Goal: Information Seeking & Learning: Check status

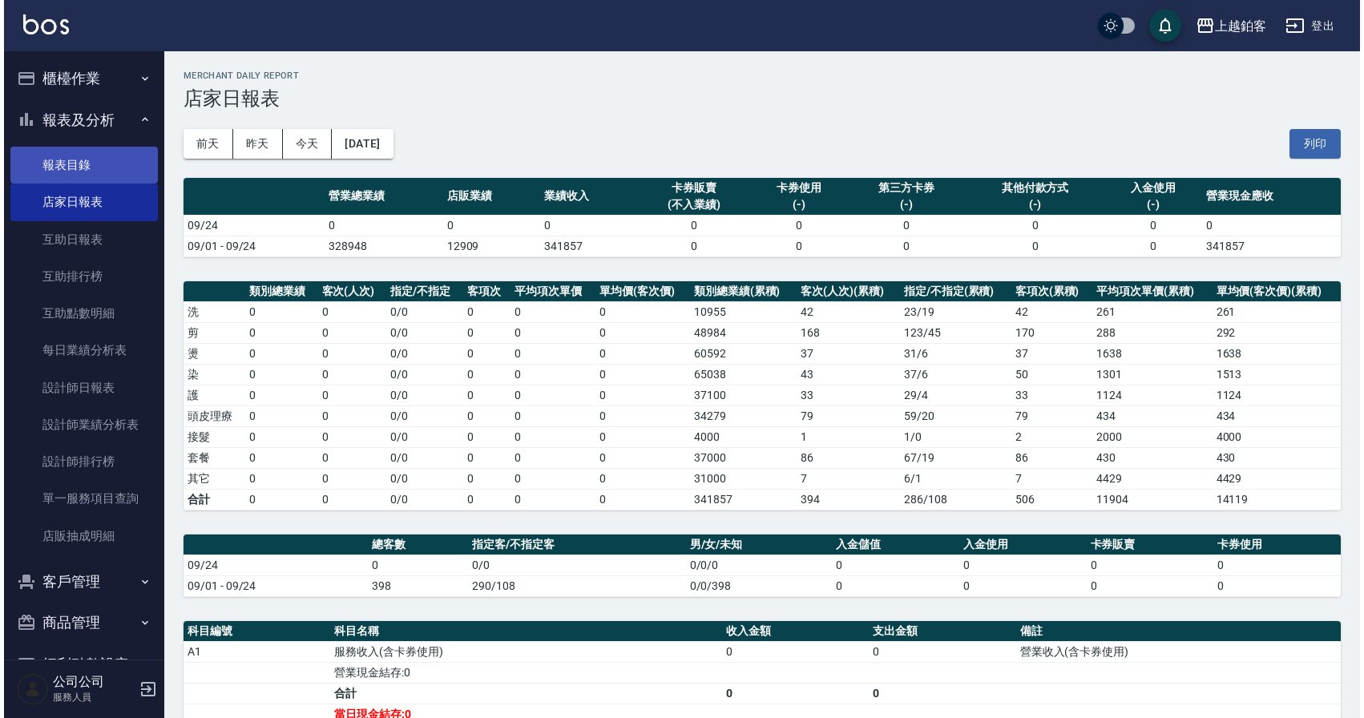
scroll to position [2, 0]
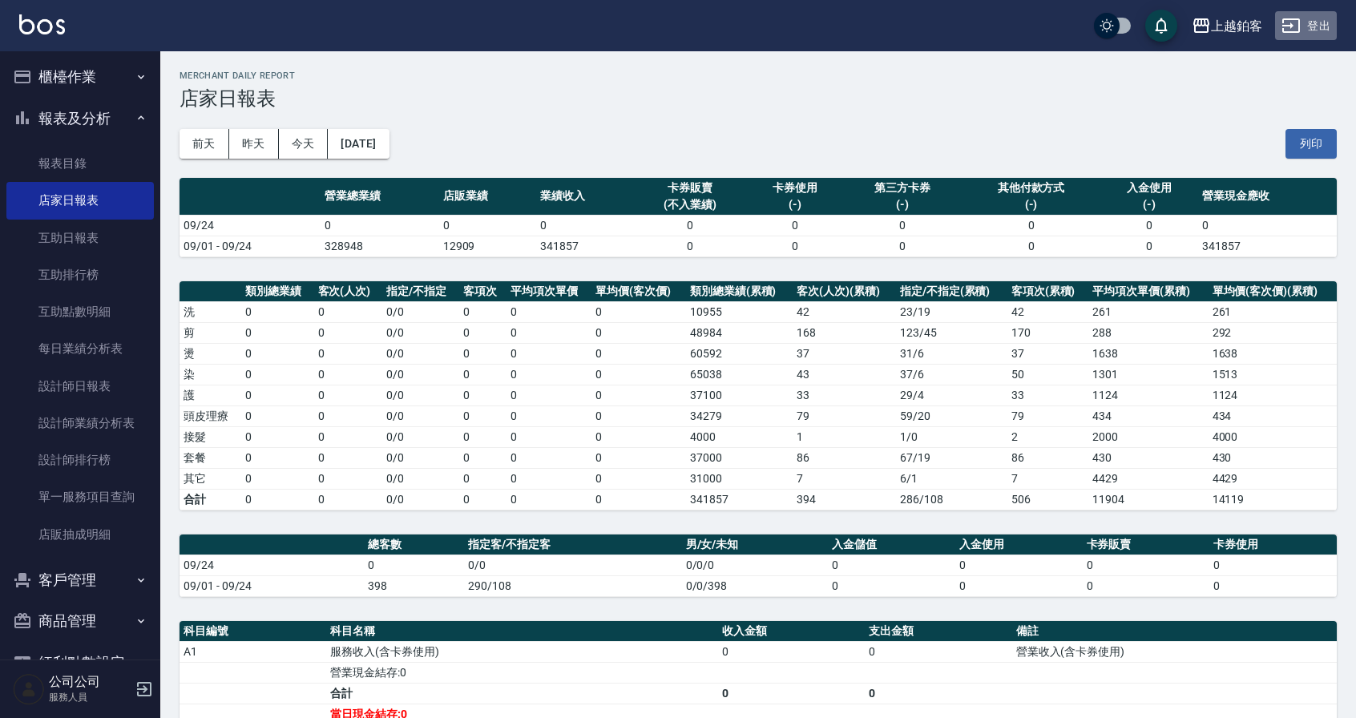
click at [1302, 31] on button "登出" at bounding box center [1306, 26] width 62 height 30
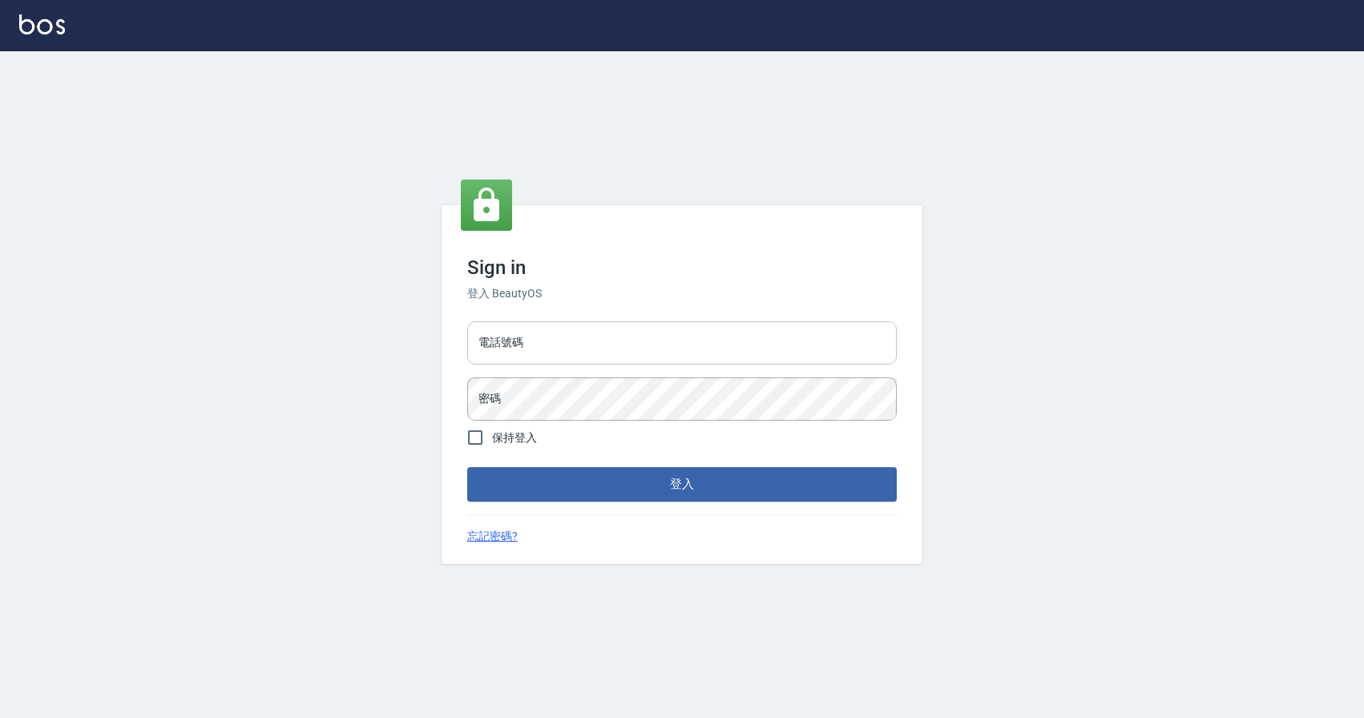
click at [542, 344] on input "電話號碼" at bounding box center [681, 342] width 429 height 43
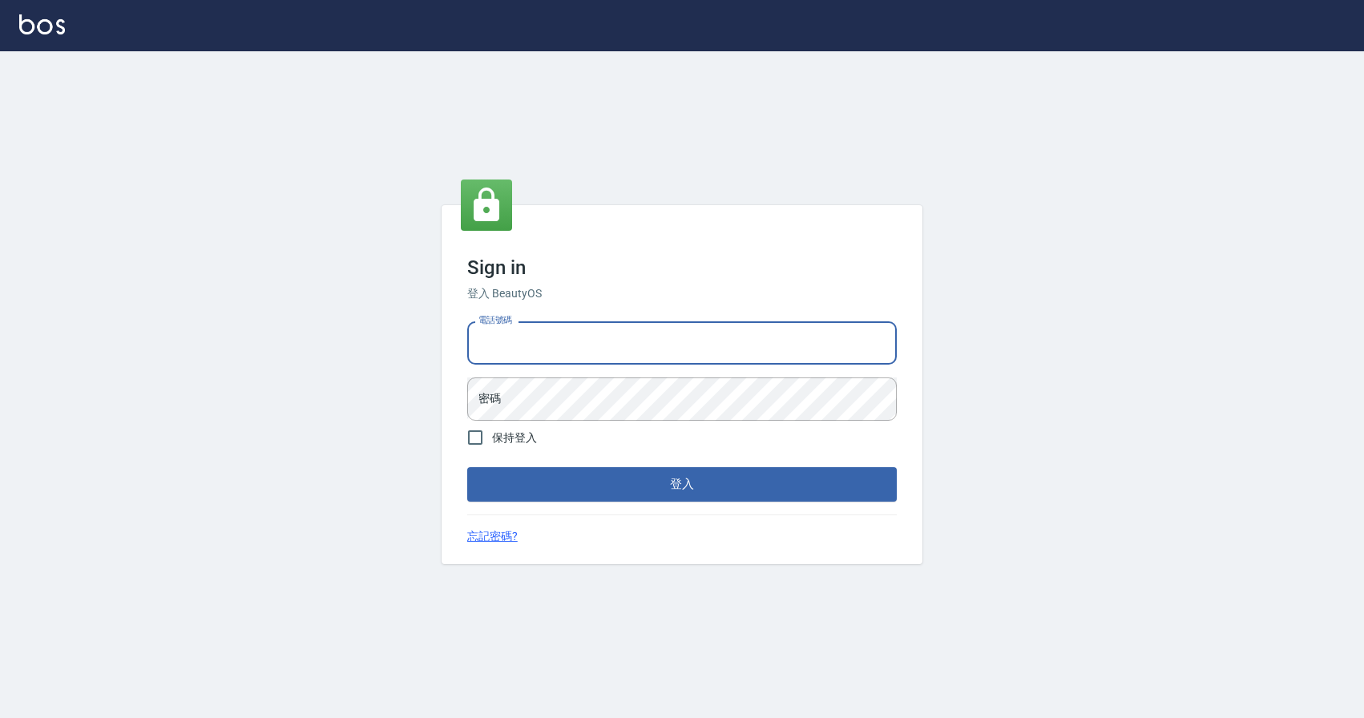
type input "0977380821"
drag, startPoint x: 558, startPoint y: 341, endPoint x: 481, endPoint y: 330, distance: 77.7
click at [481, 330] on input "0977380821" at bounding box center [681, 342] width 429 height 43
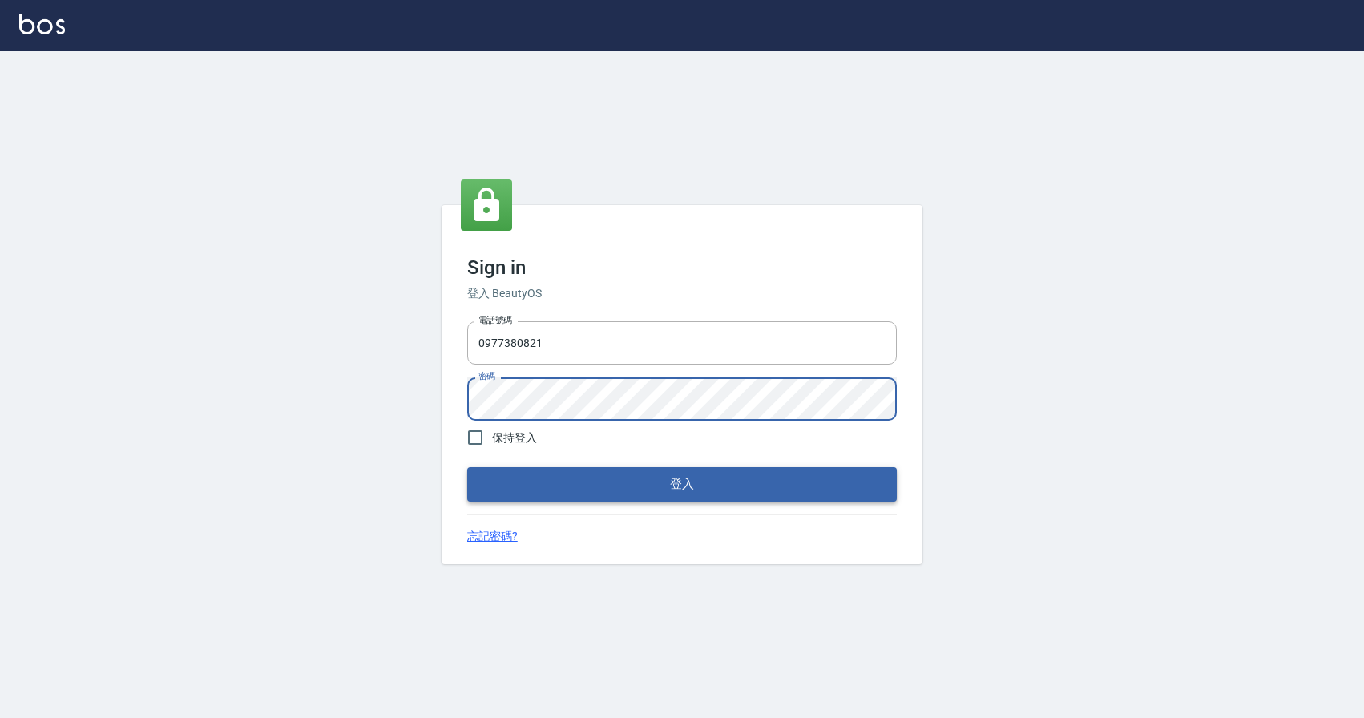
click at [582, 487] on button "登入" at bounding box center [681, 484] width 429 height 34
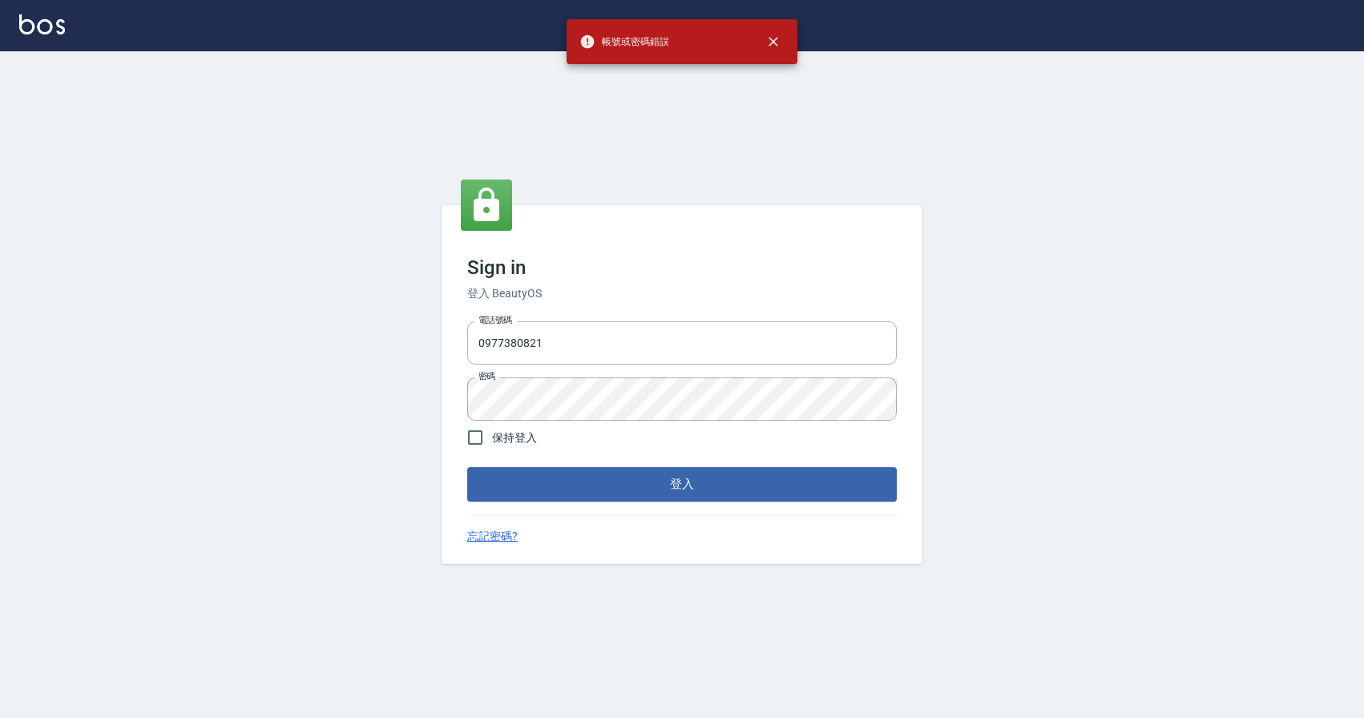
click at [583, 483] on button "登入" at bounding box center [681, 484] width 429 height 34
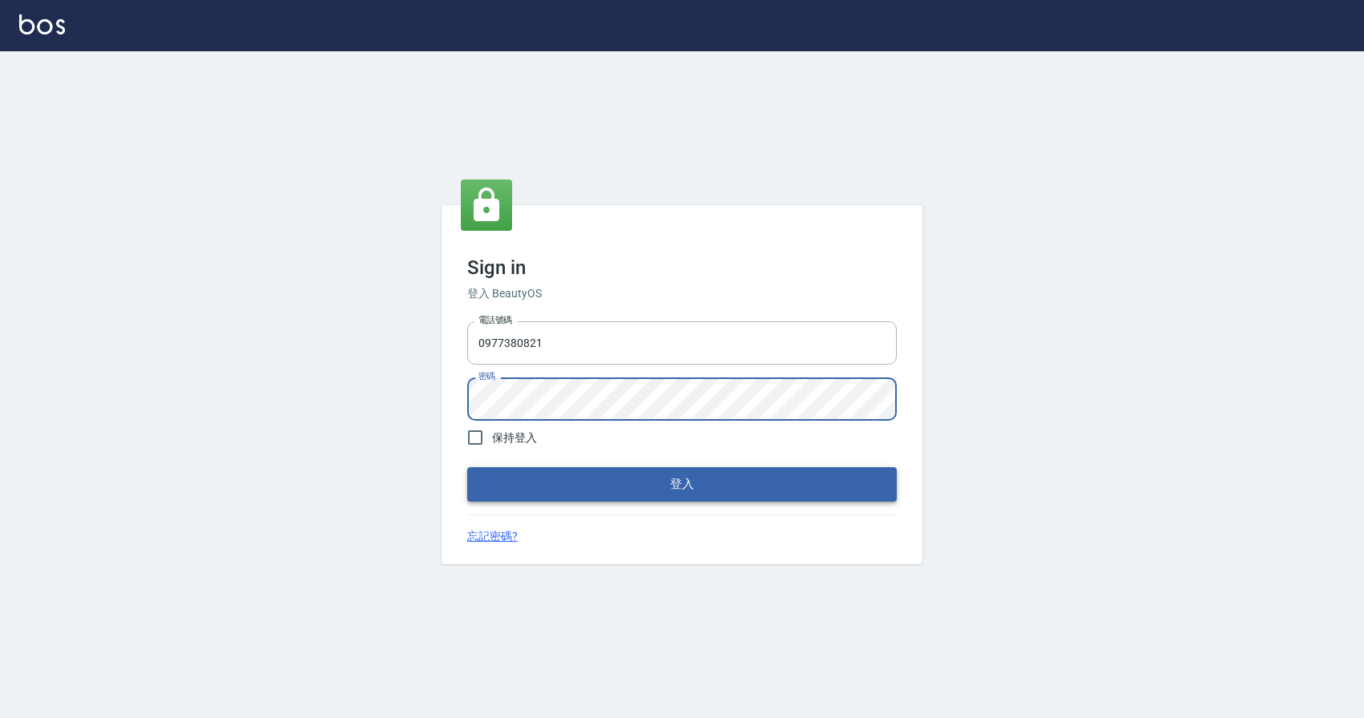
click at [467, 467] on button "登入" at bounding box center [681, 484] width 429 height 34
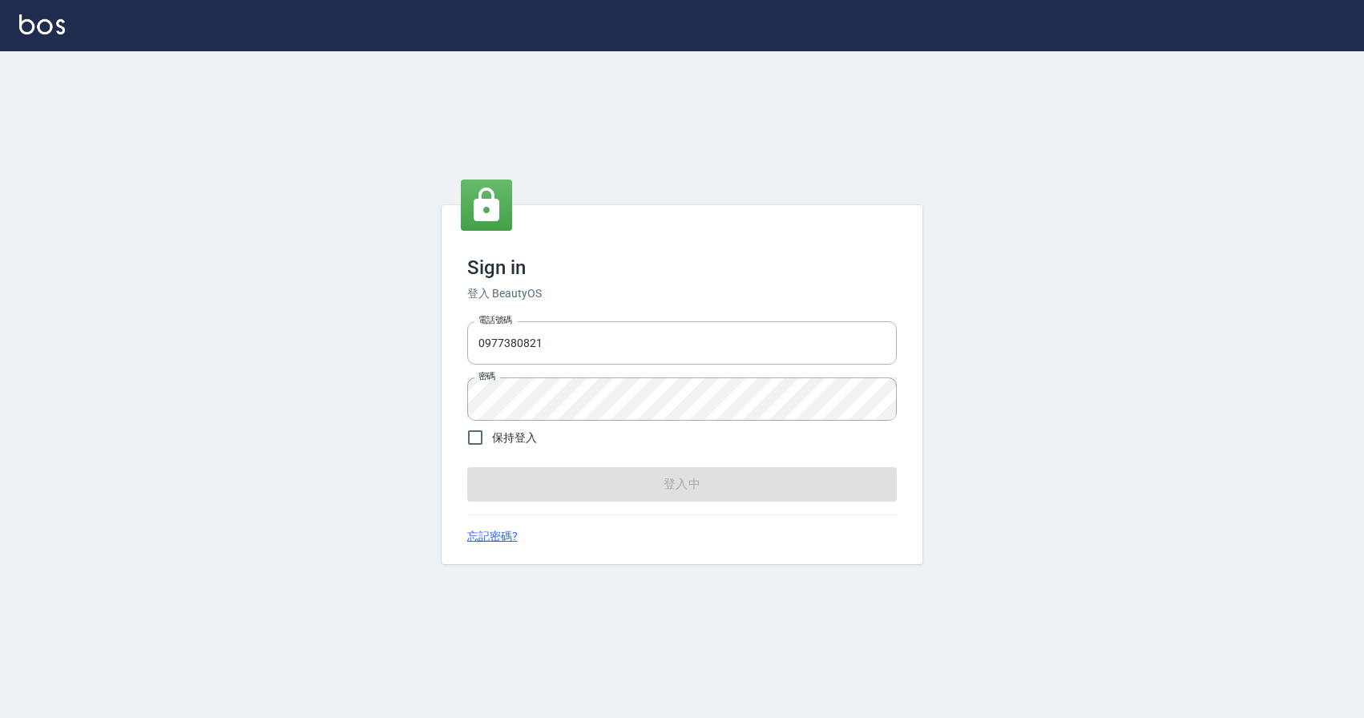
click at [577, 484] on form "電話號碼 0977380821 電話號碼 密碼 密碼 保持登入 登入中" at bounding box center [681, 408] width 429 height 186
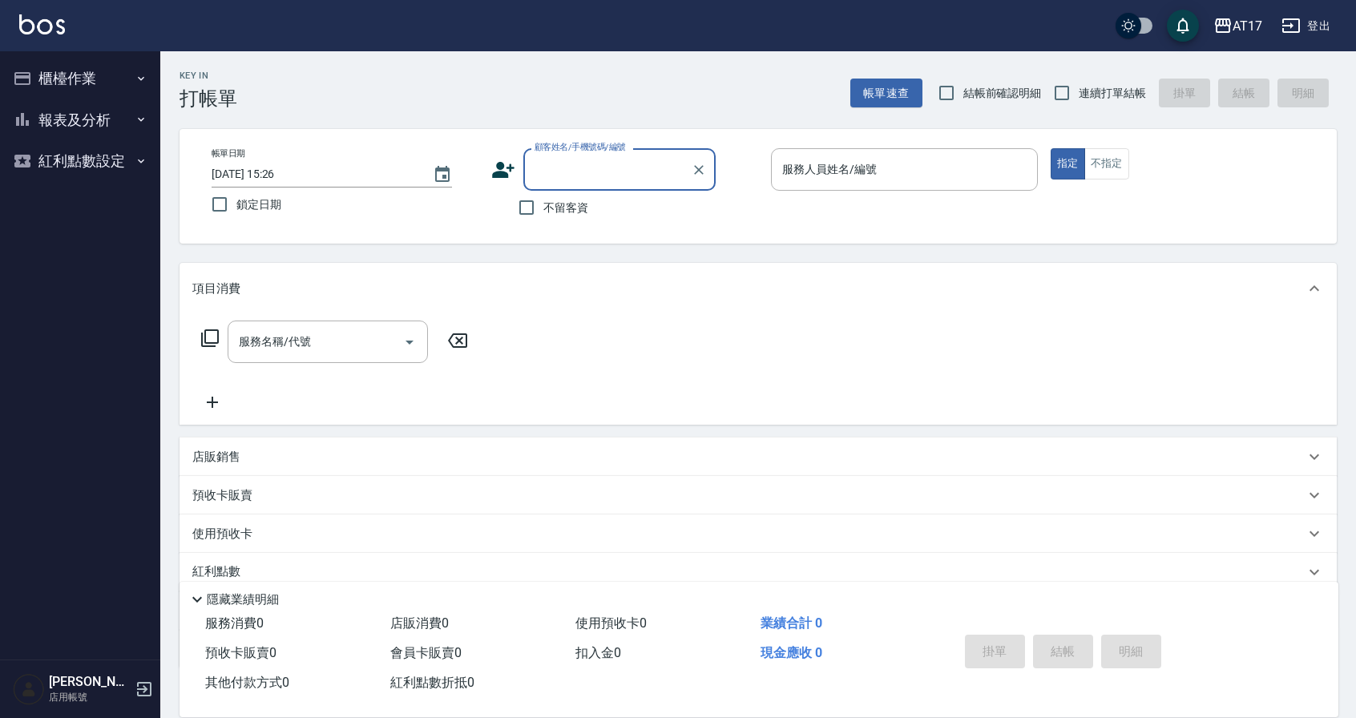
click at [99, 123] on button "報表及分析" at bounding box center [79, 120] width 147 height 42
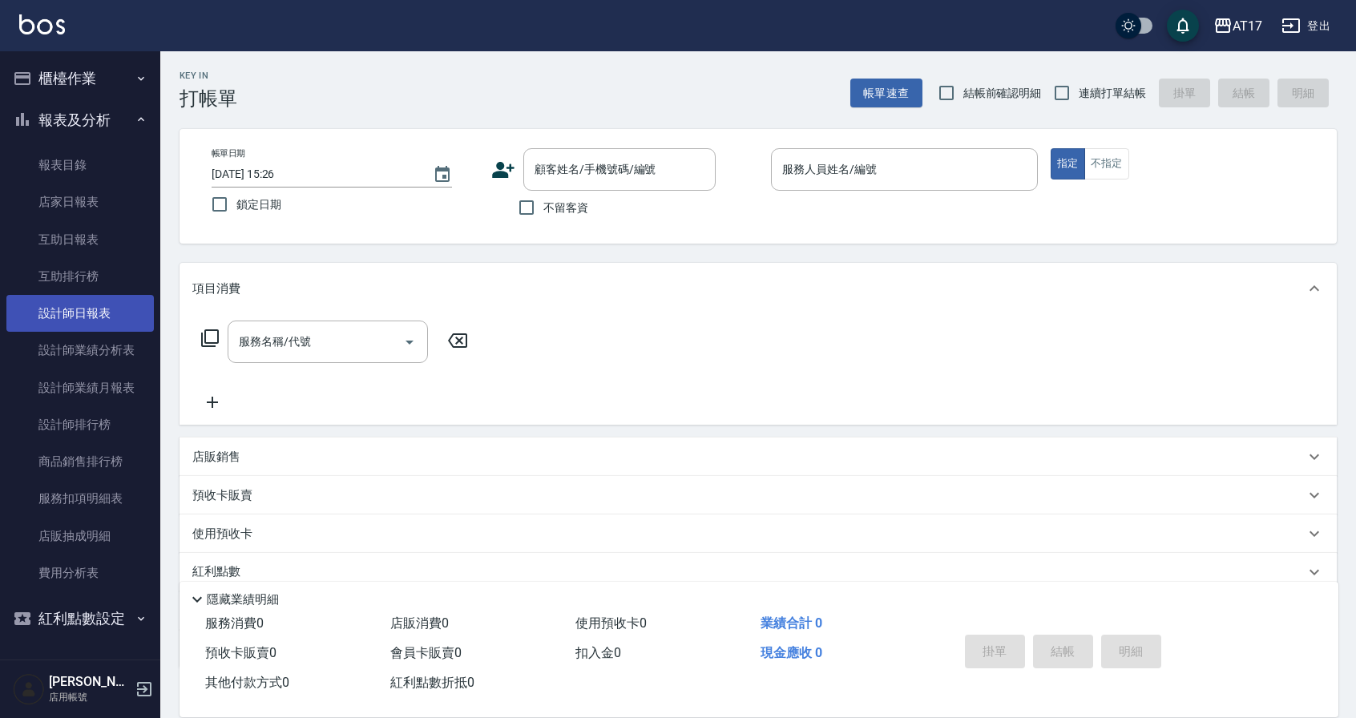
click at [103, 304] on link "設計師日報表" at bounding box center [79, 313] width 147 height 37
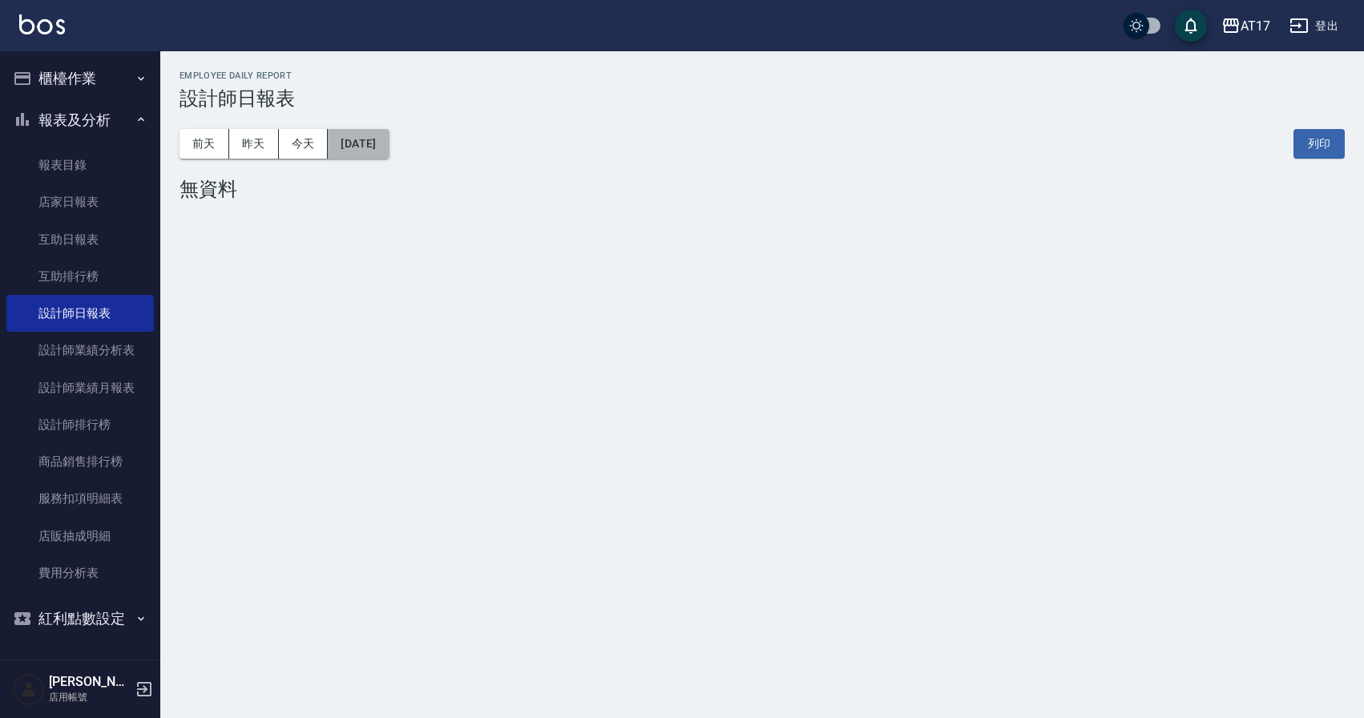
click at [375, 135] on button "[DATE]" at bounding box center [358, 144] width 61 height 30
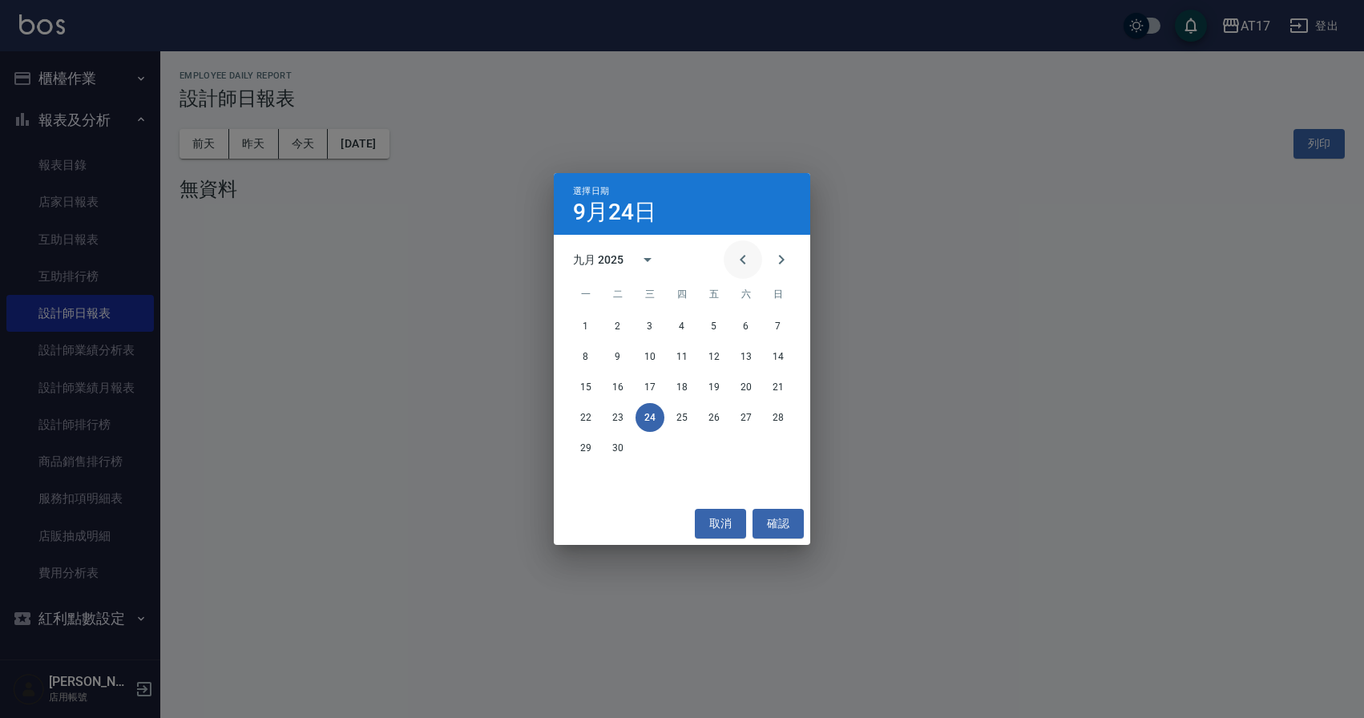
click at [754, 254] on button "Previous month" at bounding box center [742, 259] width 38 height 38
click at [753, 254] on button "Previous month" at bounding box center [742, 259] width 38 height 38
click at [754, 254] on button "Previous month" at bounding box center [742, 259] width 38 height 38
click at [735, 254] on icon "Previous month" at bounding box center [742, 259] width 19 height 19
click at [789, 360] on button "11" at bounding box center [777, 356] width 29 height 29
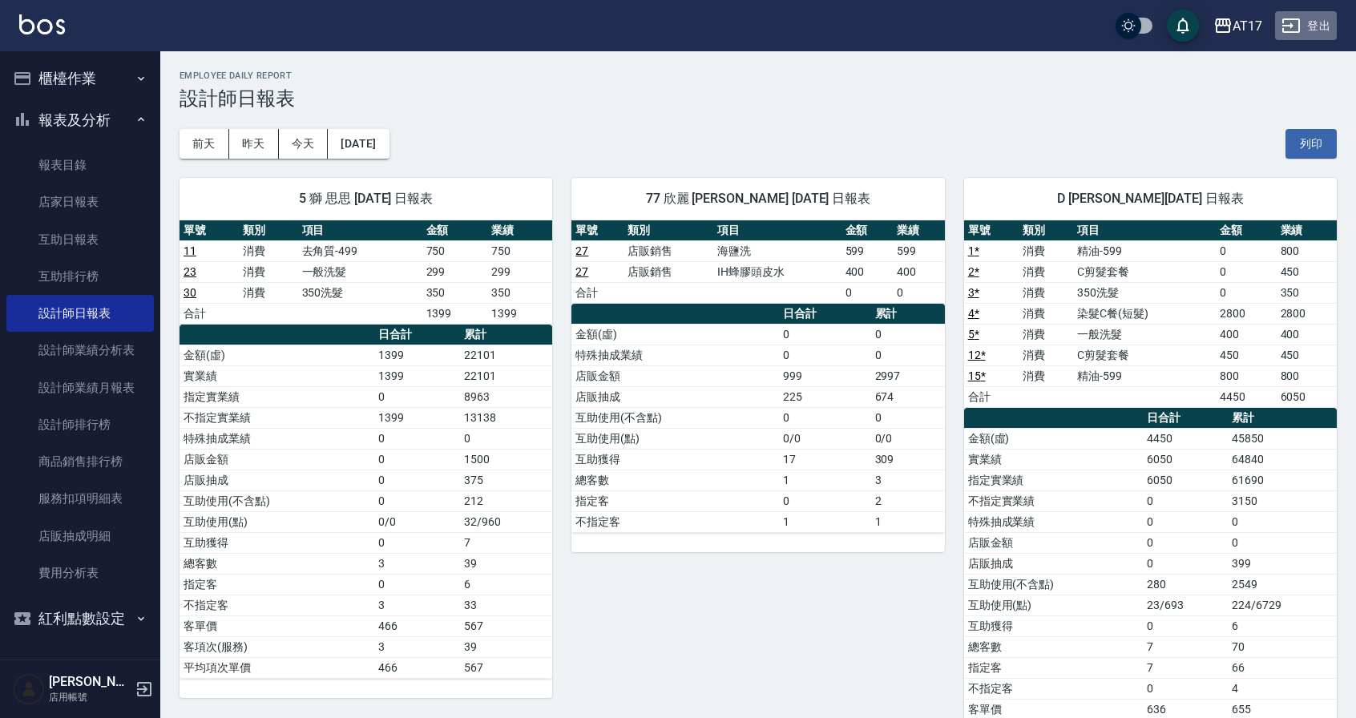
click at [1281, 30] on icon "button" at bounding box center [1290, 25] width 19 height 19
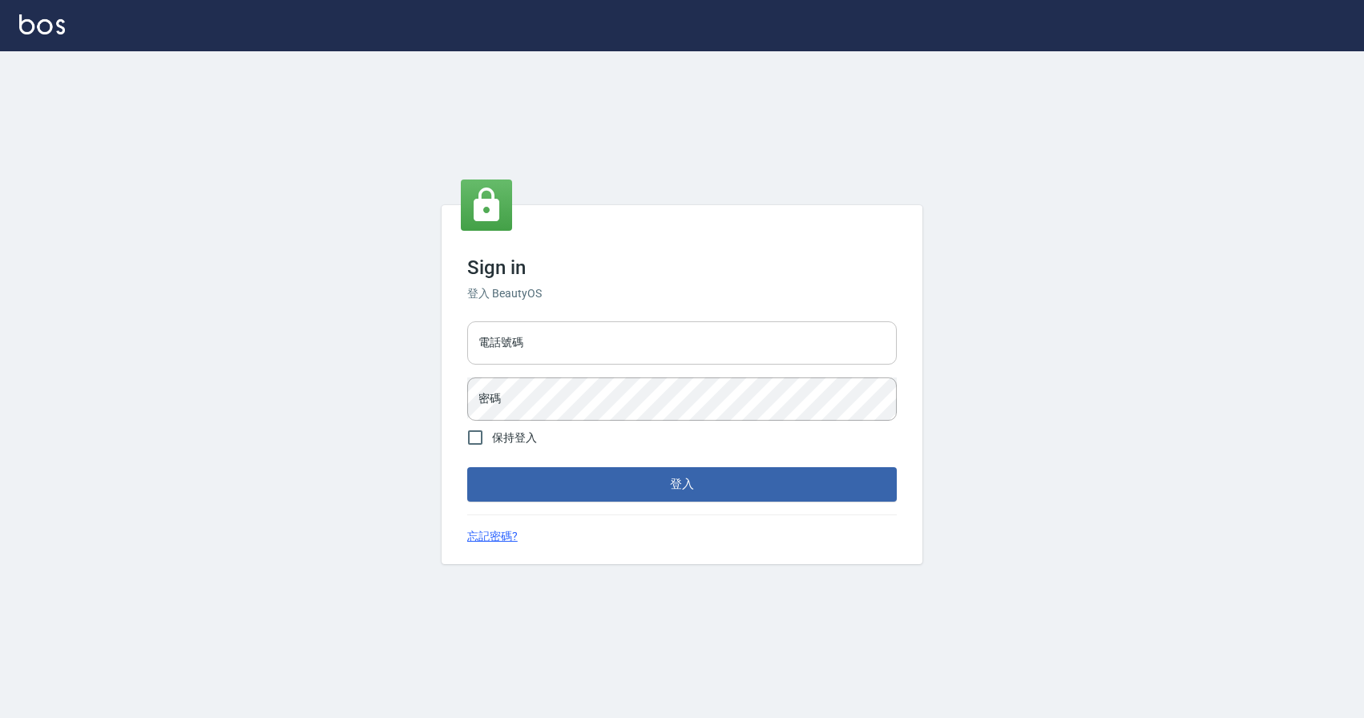
click at [624, 330] on input "電話號碼" at bounding box center [681, 342] width 429 height 43
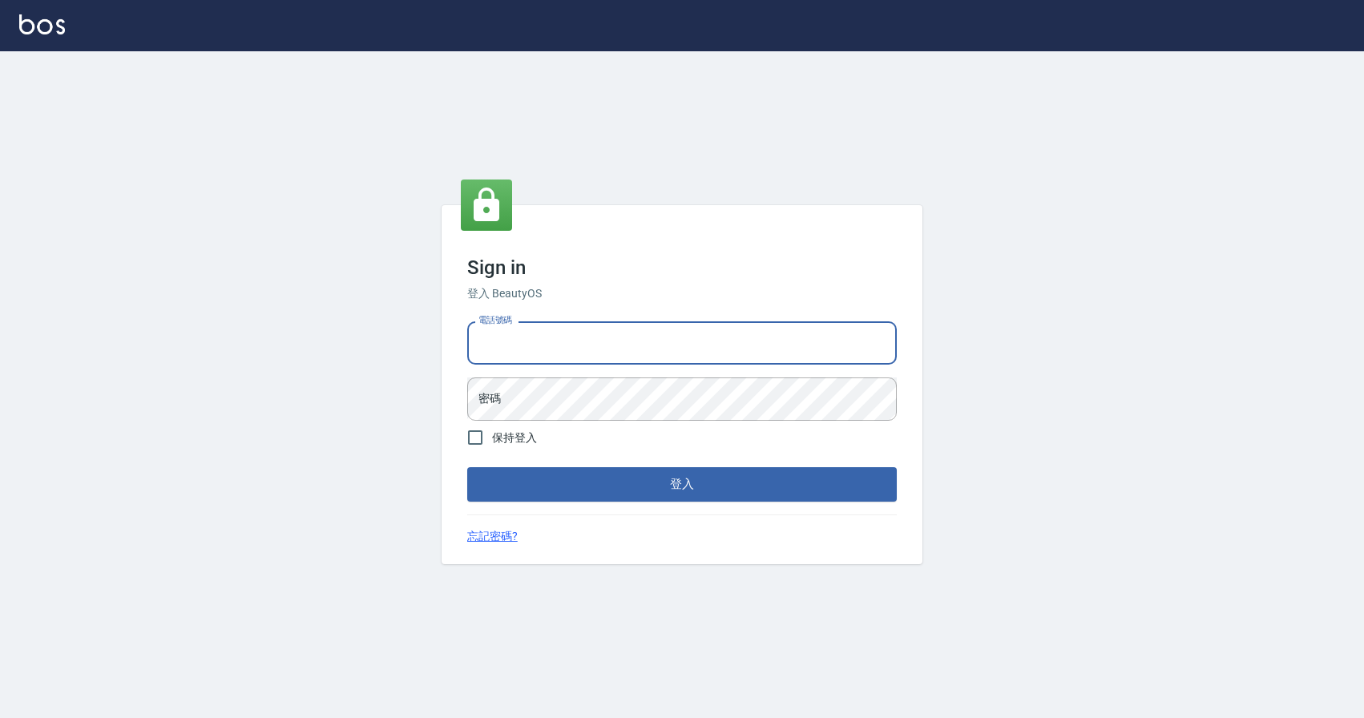
type input "0424526080"
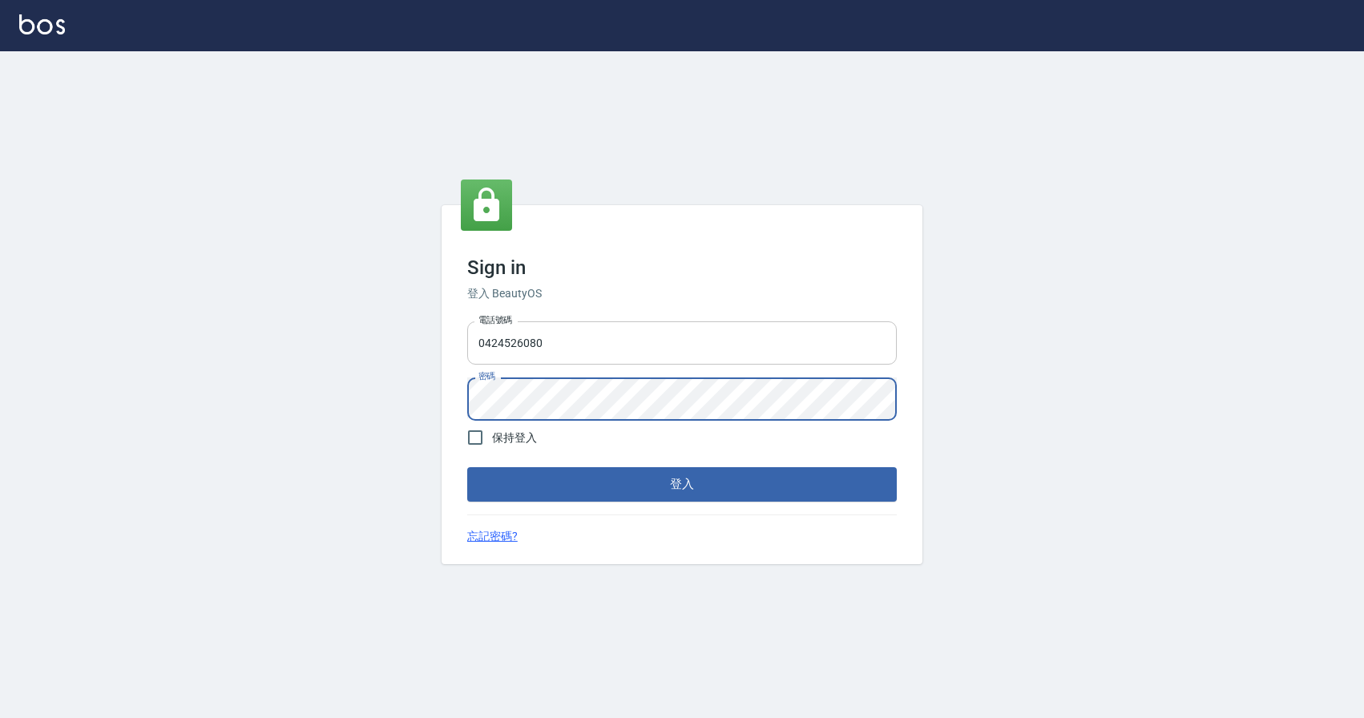
click at [467, 467] on button "登入" at bounding box center [681, 484] width 429 height 34
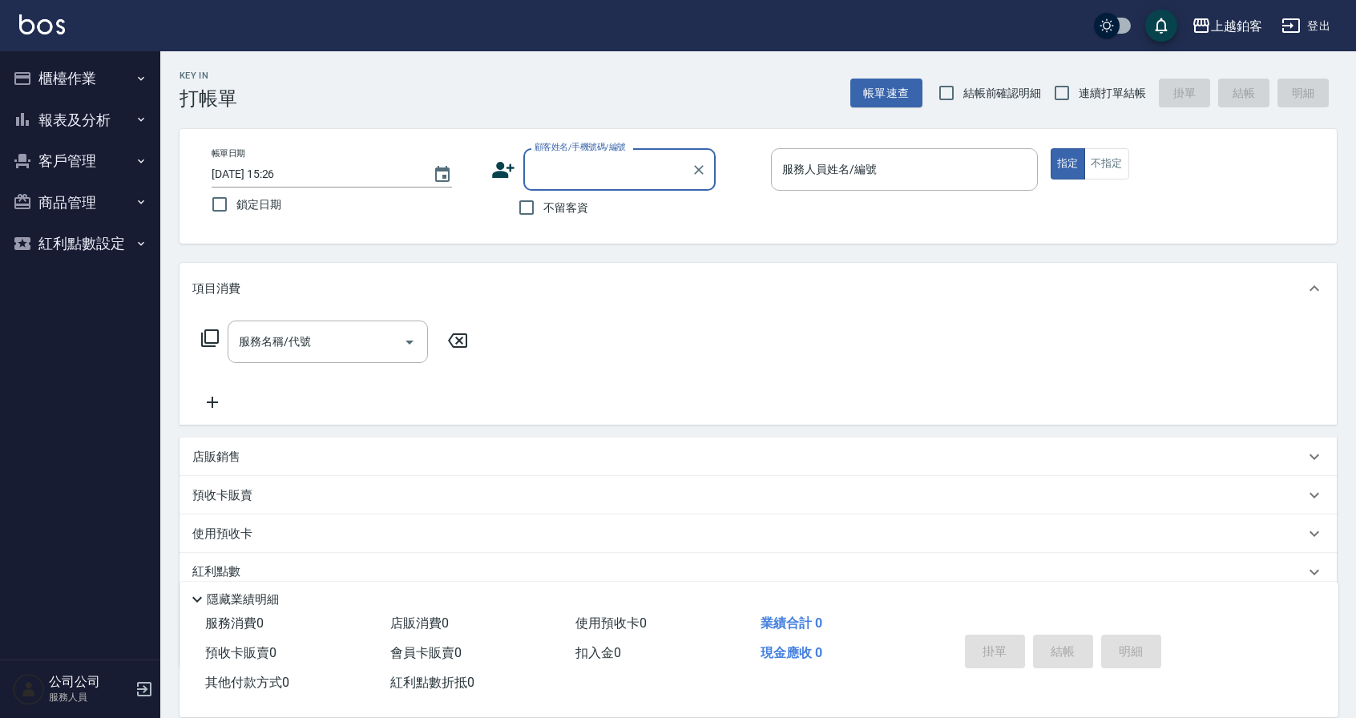
drag, startPoint x: 74, startPoint y: 120, endPoint x: 81, endPoint y: 131, distance: 12.7
click at [75, 120] on button "報表及分析" at bounding box center [79, 120] width 147 height 42
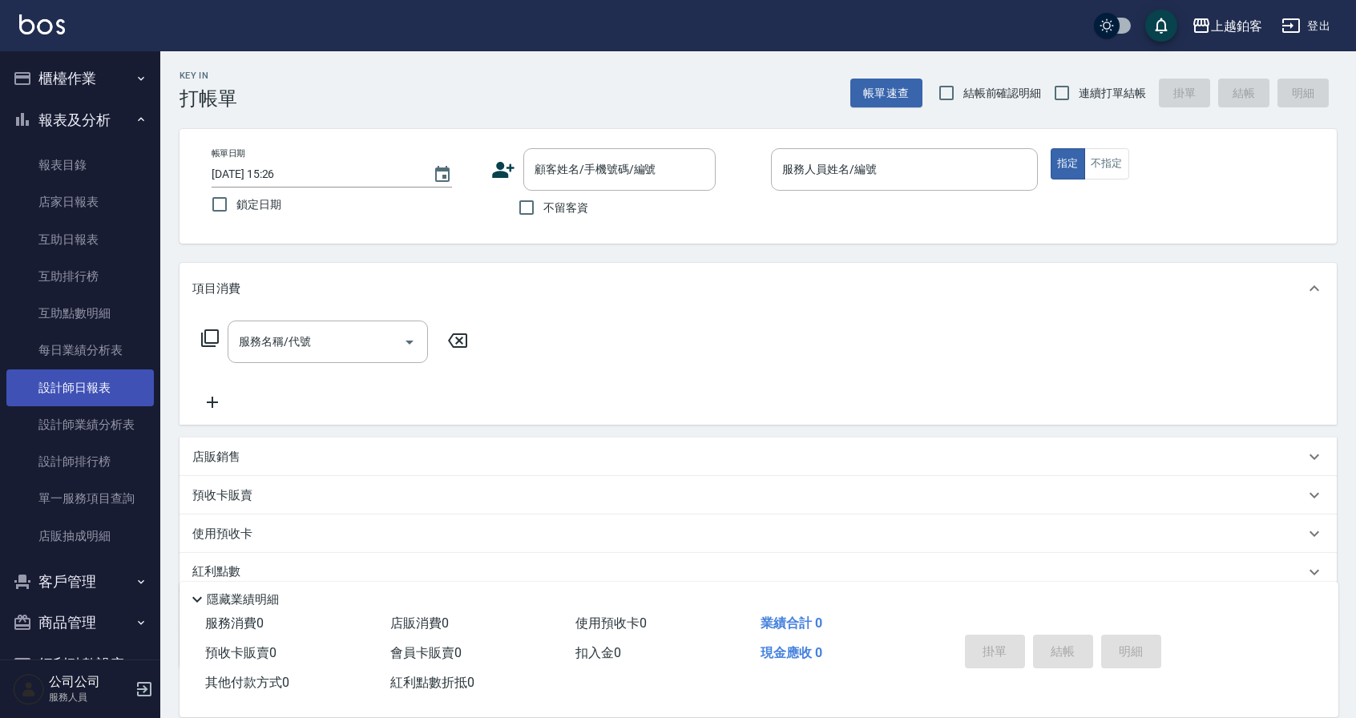
click at [103, 390] on link "設計師日報表" at bounding box center [79, 387] width 147 height 37
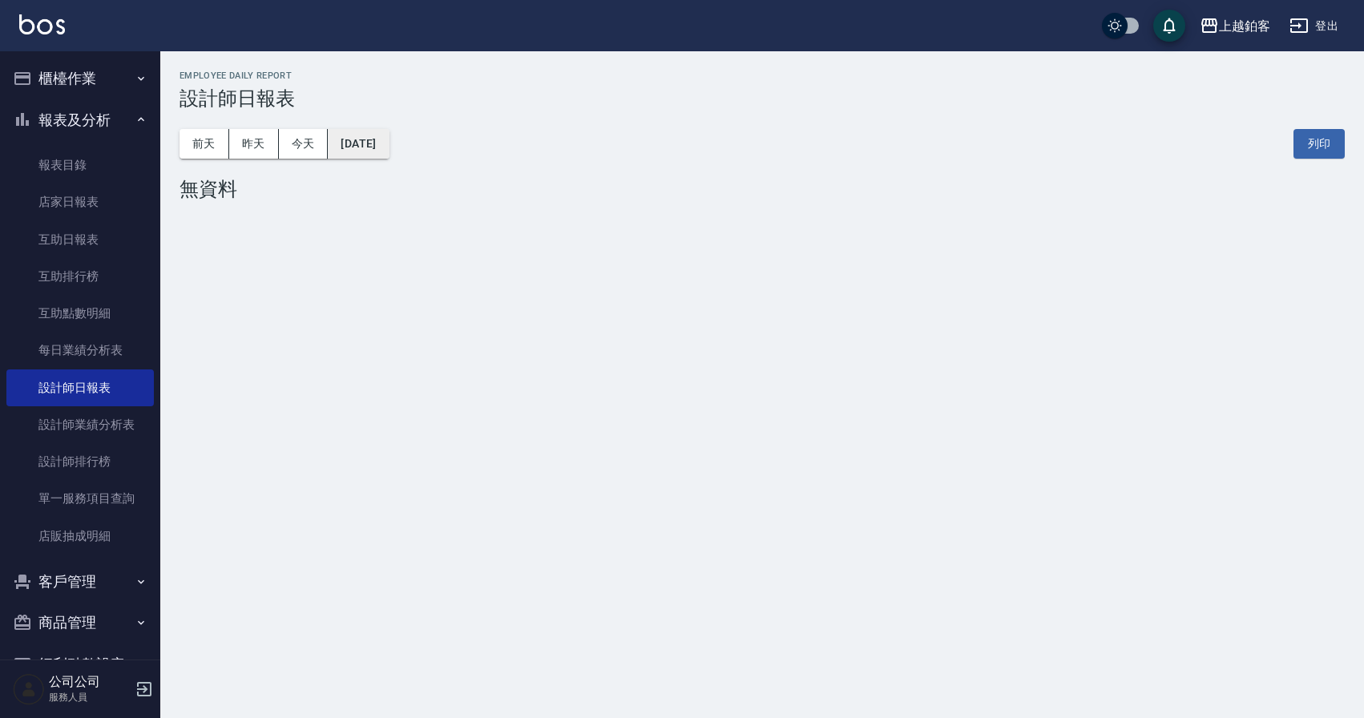
click at [365, 155] on button "2025/09/24" at bounding box center [358, 144] width 61 height 30
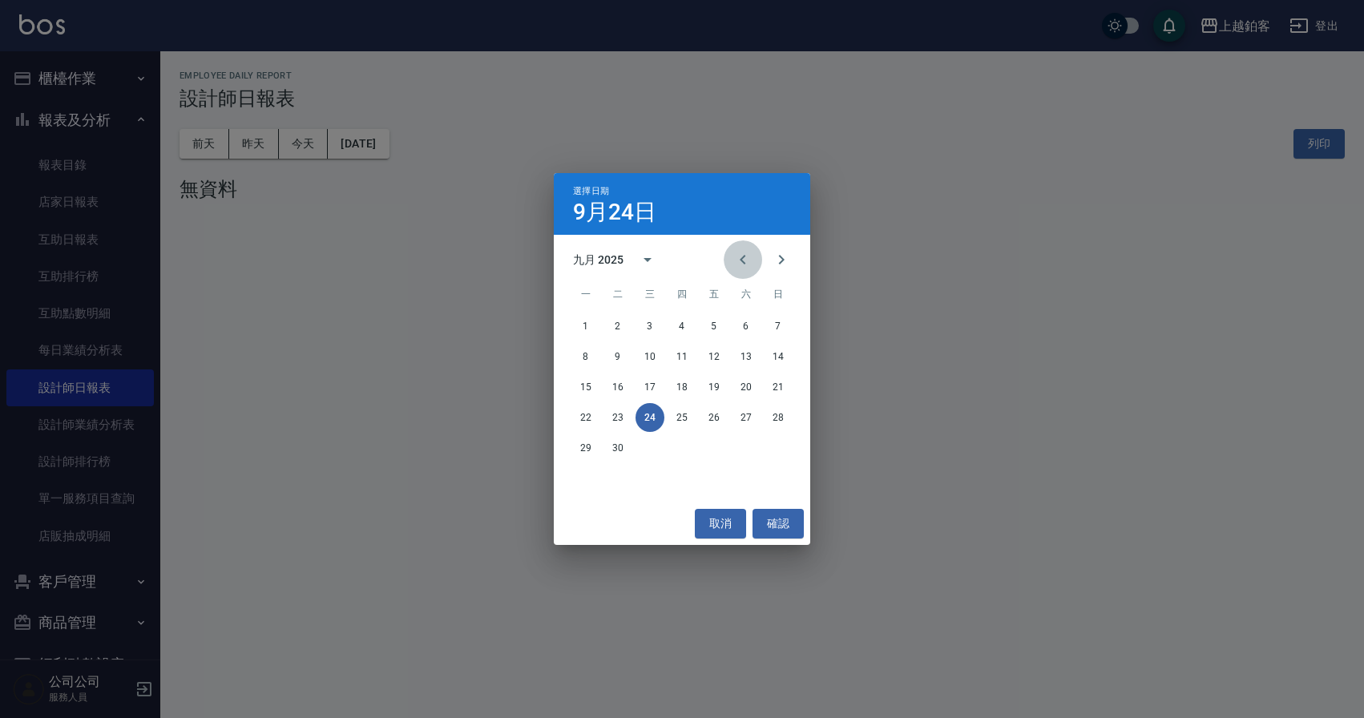
click at [731, 265] on button "Previous month" at bounding box center [742, 259] width 38 height 38
click at [734, 264] on icon "Previous month" at bounding box center [742, 259] width 19 height 19
click at [774, 361] on button "11" at bounding box center [777, 356] width 29 height 29
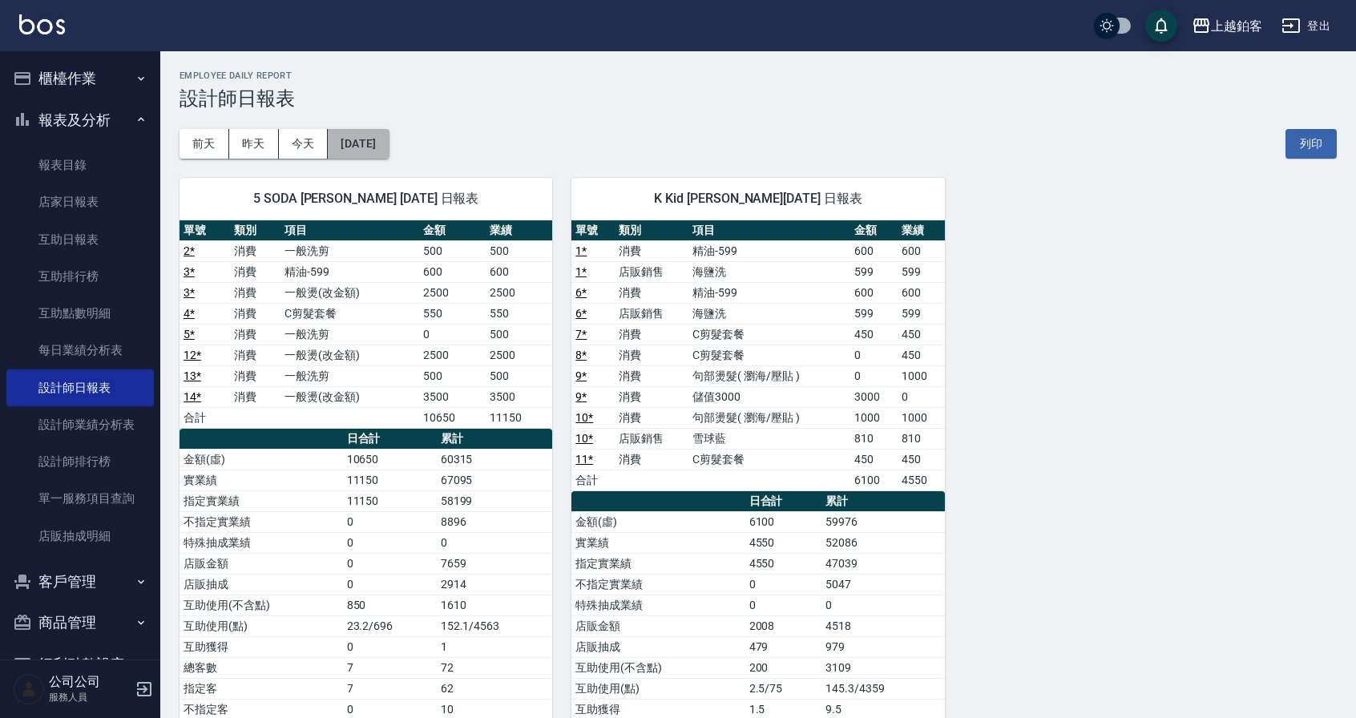
click at [353, 146] on button "2025/05/11" at bounding box center [358, 144] width 61 height 30
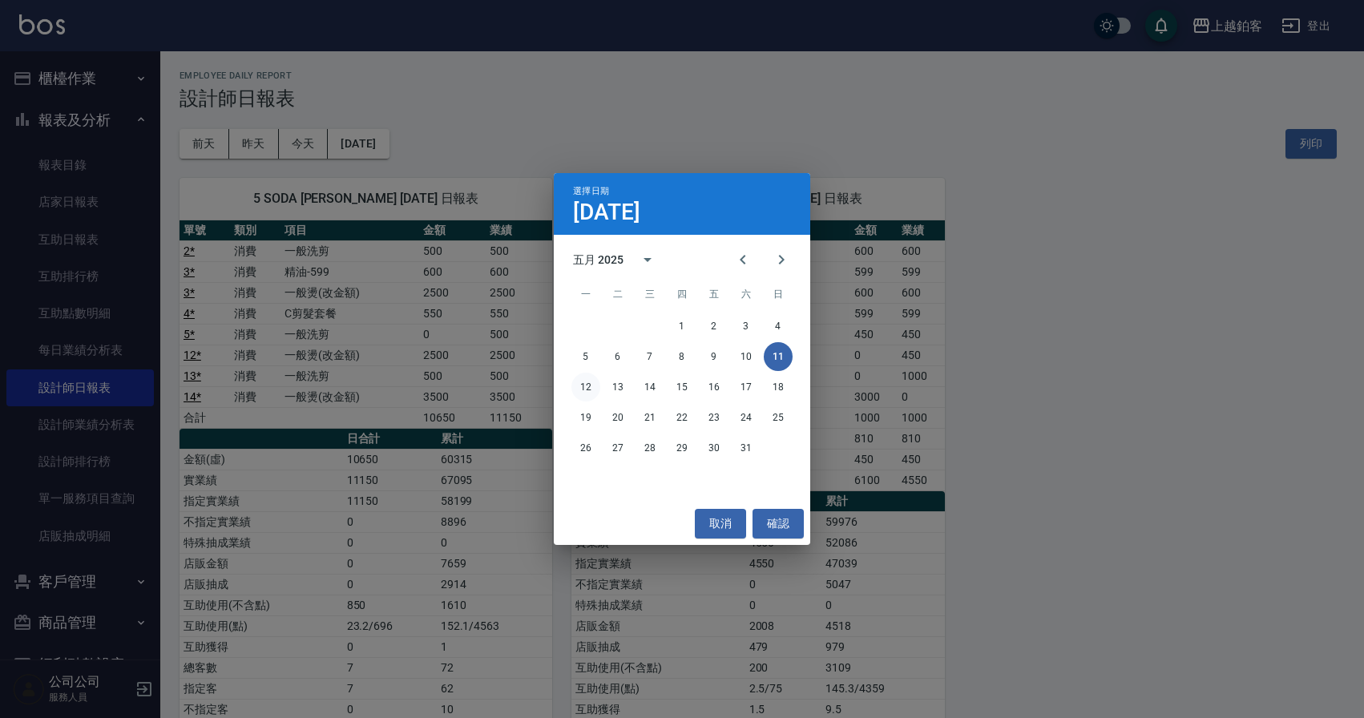
click at [578, 389] on button "12" at bounding box center [585, 387] width 29 height 29
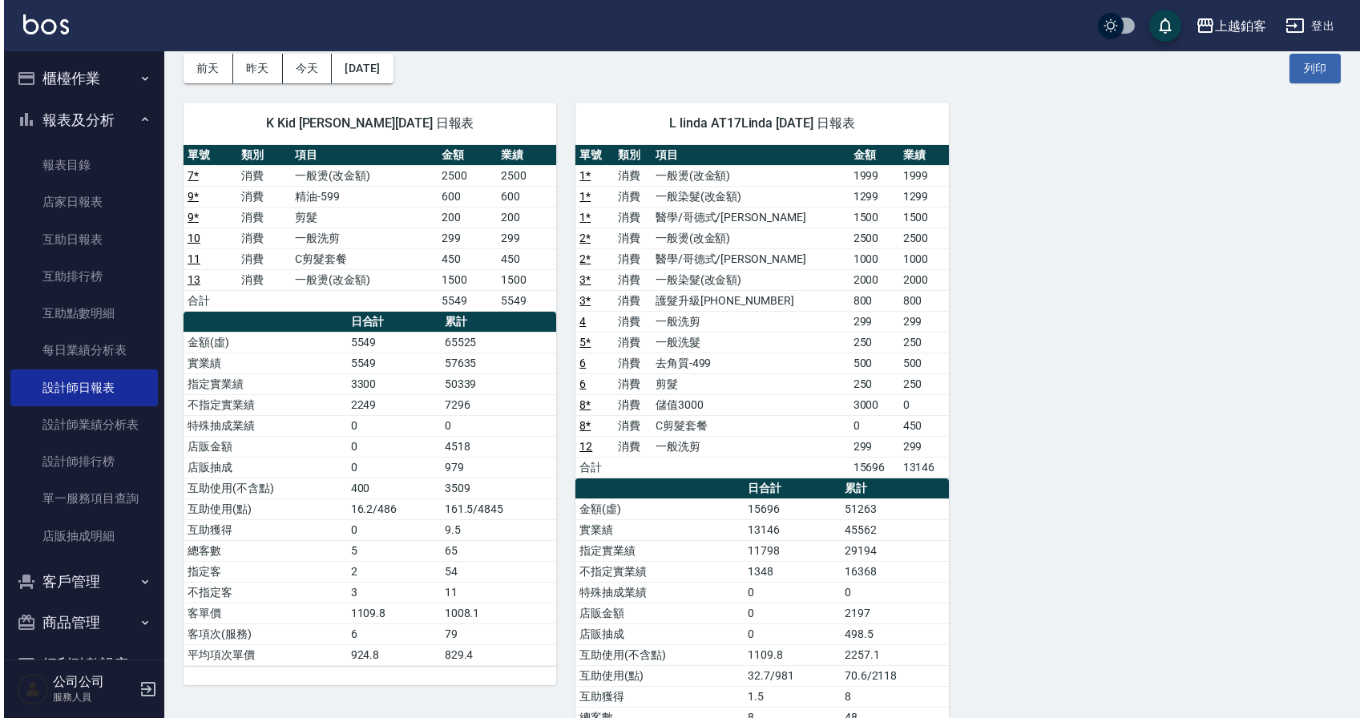
scroll to position [82, 0]
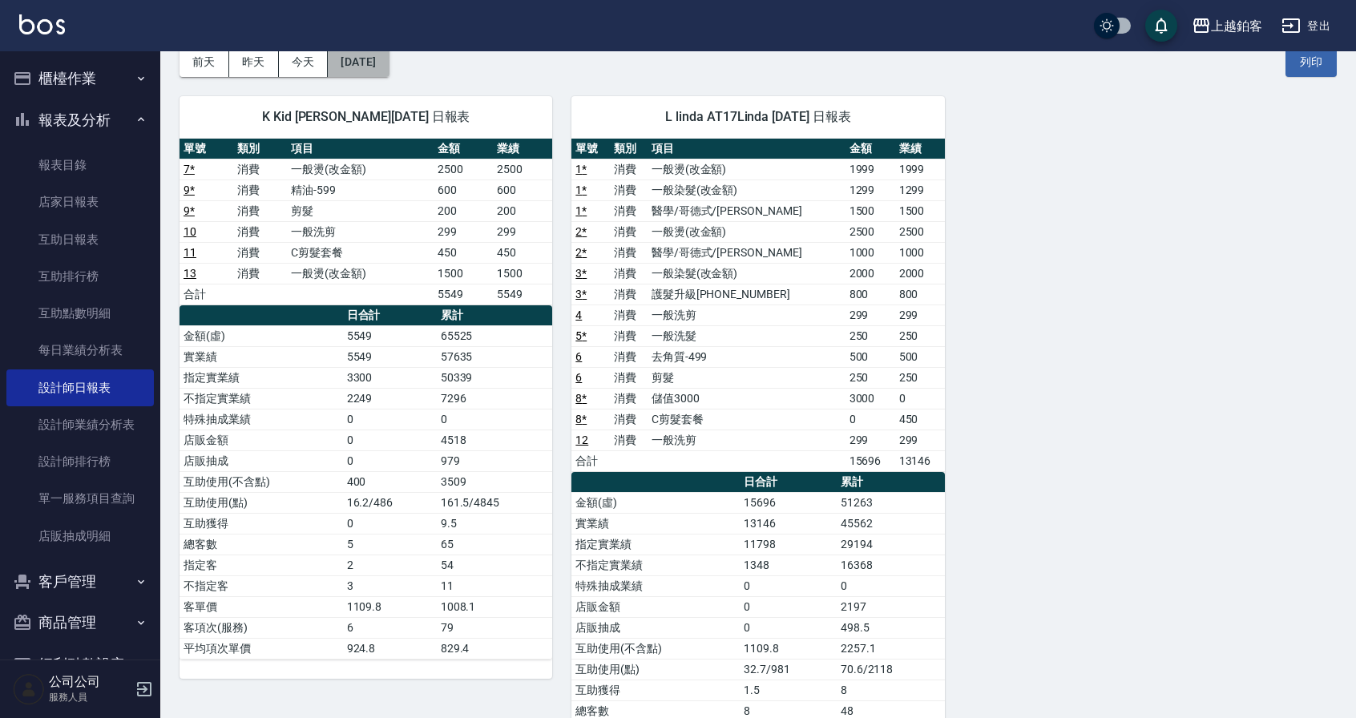
click at [389, 69] on button "2025/05/12" at bounding box center [358, 62] width 61 height 30
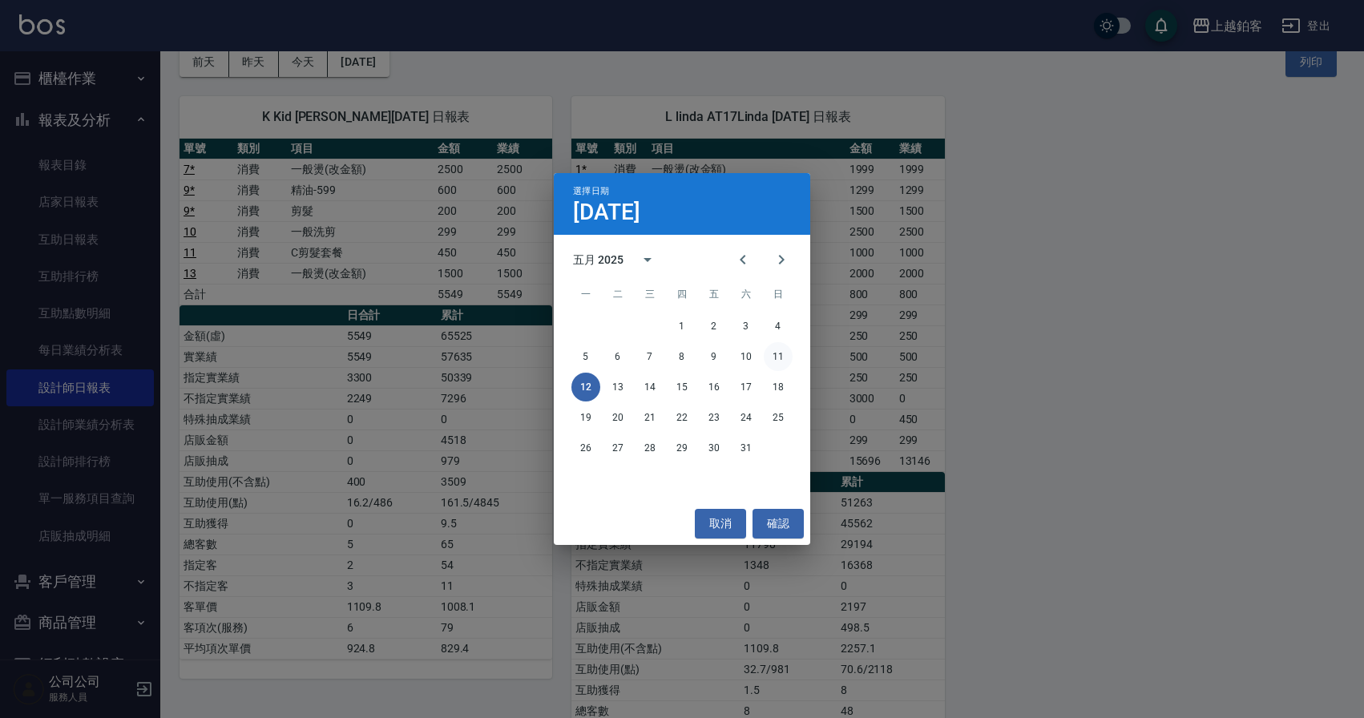
click at [788, 359] on button "11" at bounding box center [777, 356] width 29 height 29
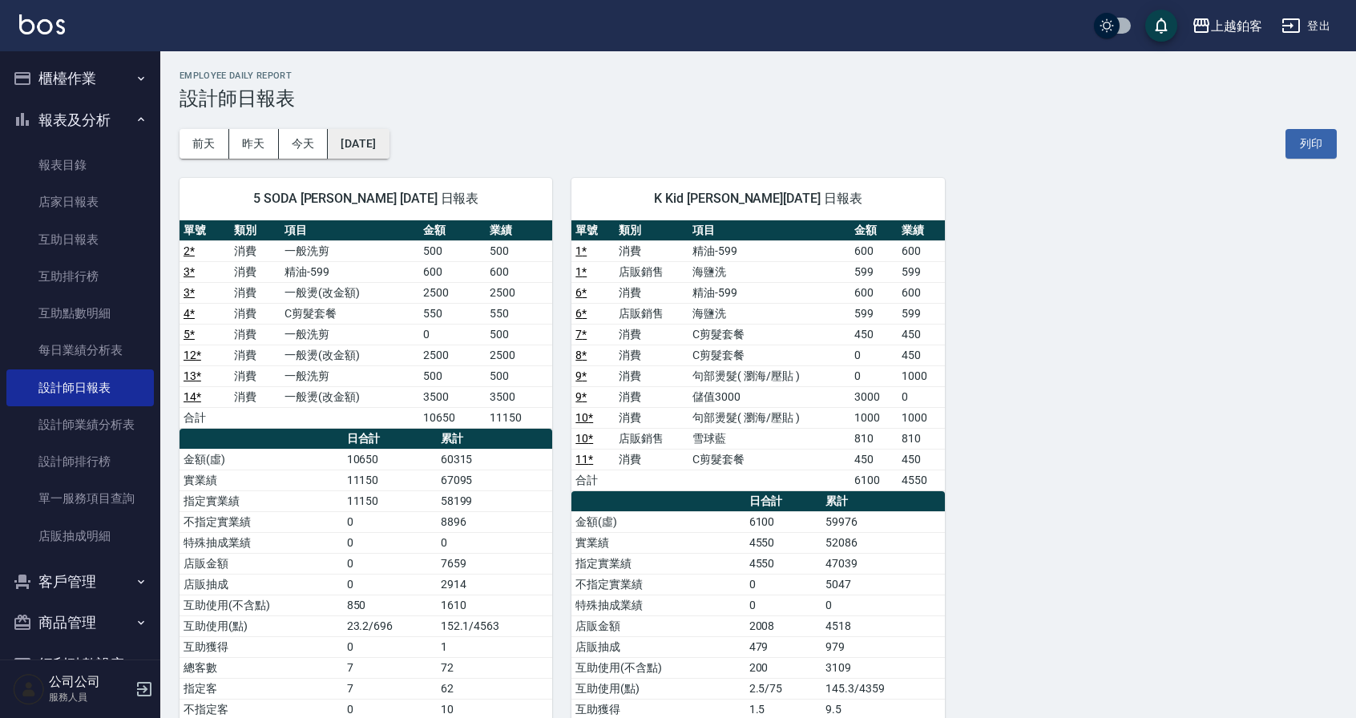
click at [360, 147] on button "2025/05/11" at bounding box center [358, 144] width 61 height 30
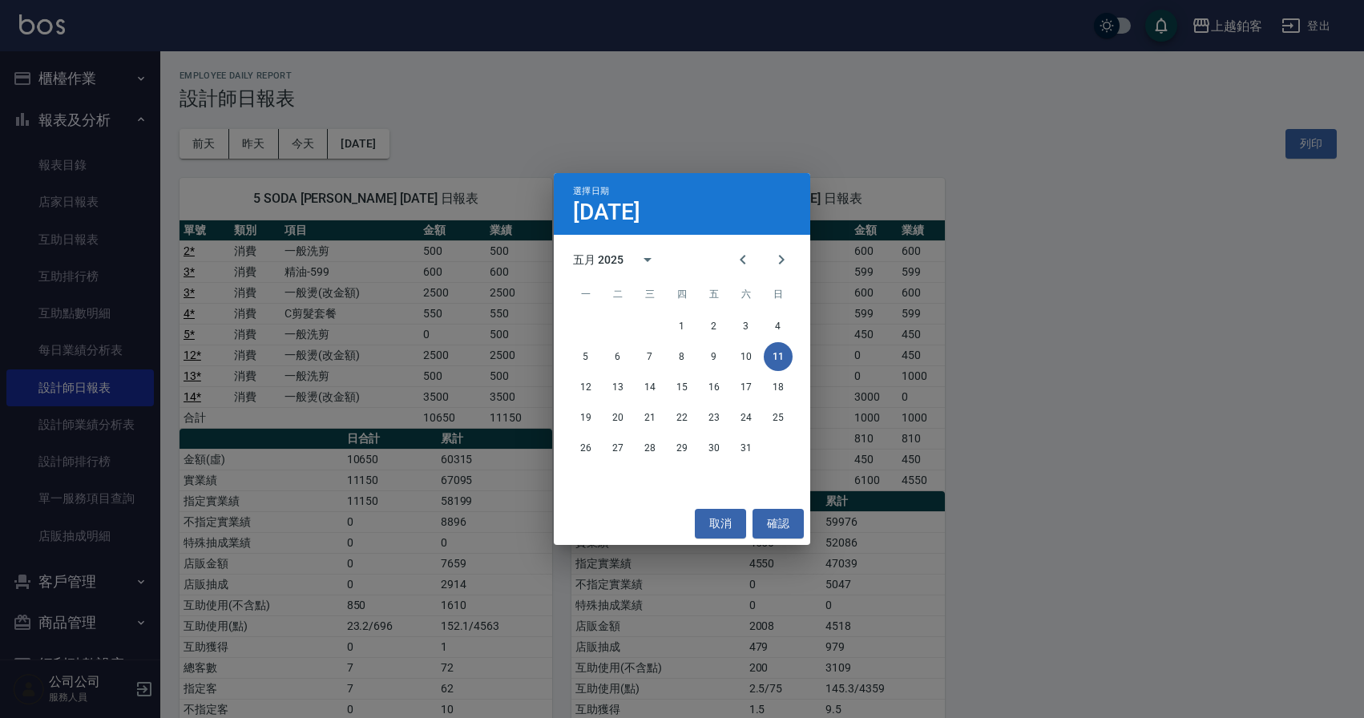
click at [979, 255] on div "選擇日期 5月11日 五月 2025 一 二 三 四 五 六 日 1 2 3 4 5 6 7 8 9 10 11 12 13 14 15 16 17 18 1…" at bounding box center [682, 359] width 1364 height 718
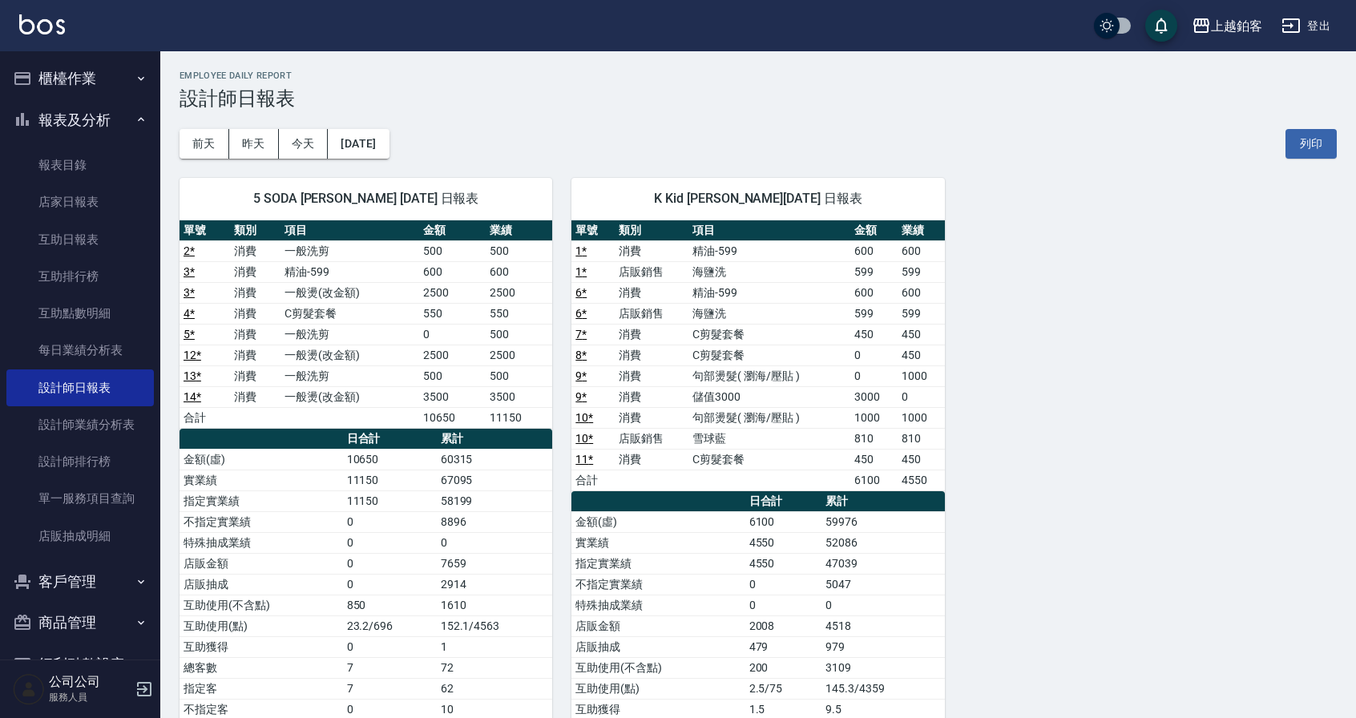
click at [1317, 29] on button "登出" at bounding box center [1306, 26] width 62 height 30
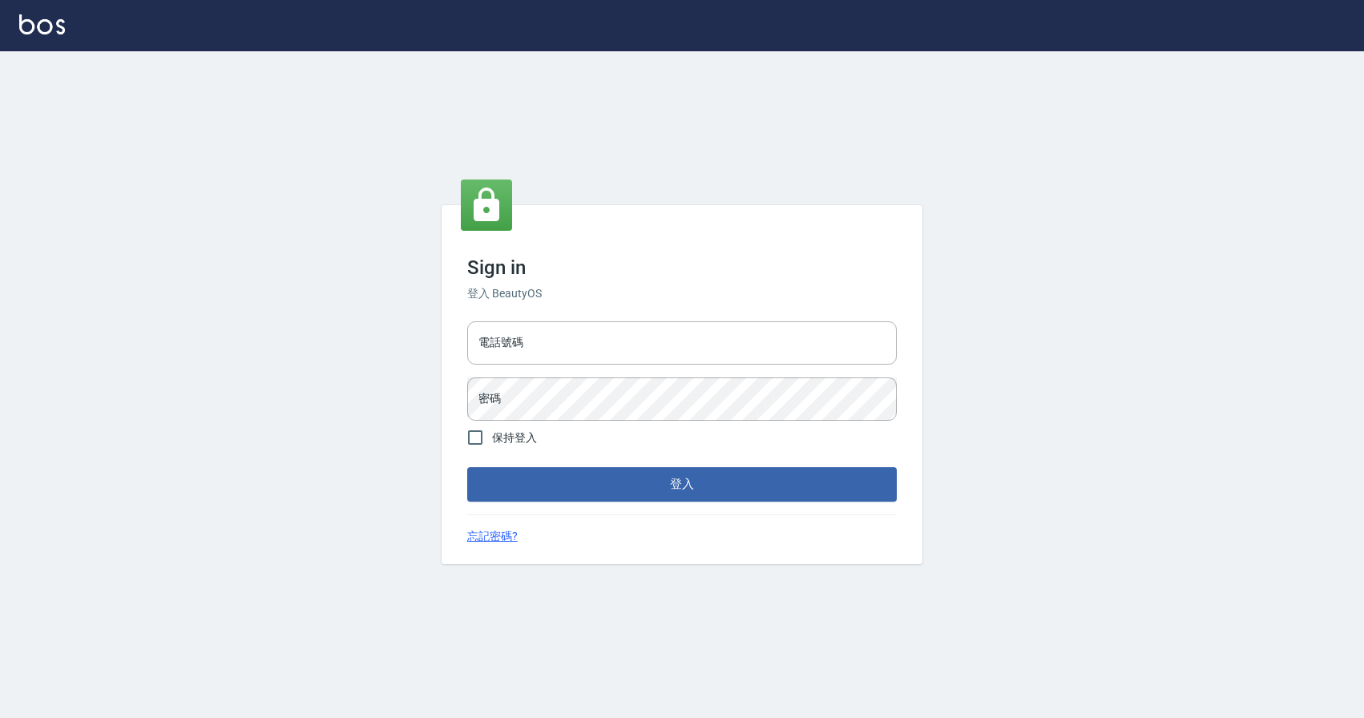
click at [546, 325] on input "電話號碼" at bounding box center [681, 342] width 429 height 43
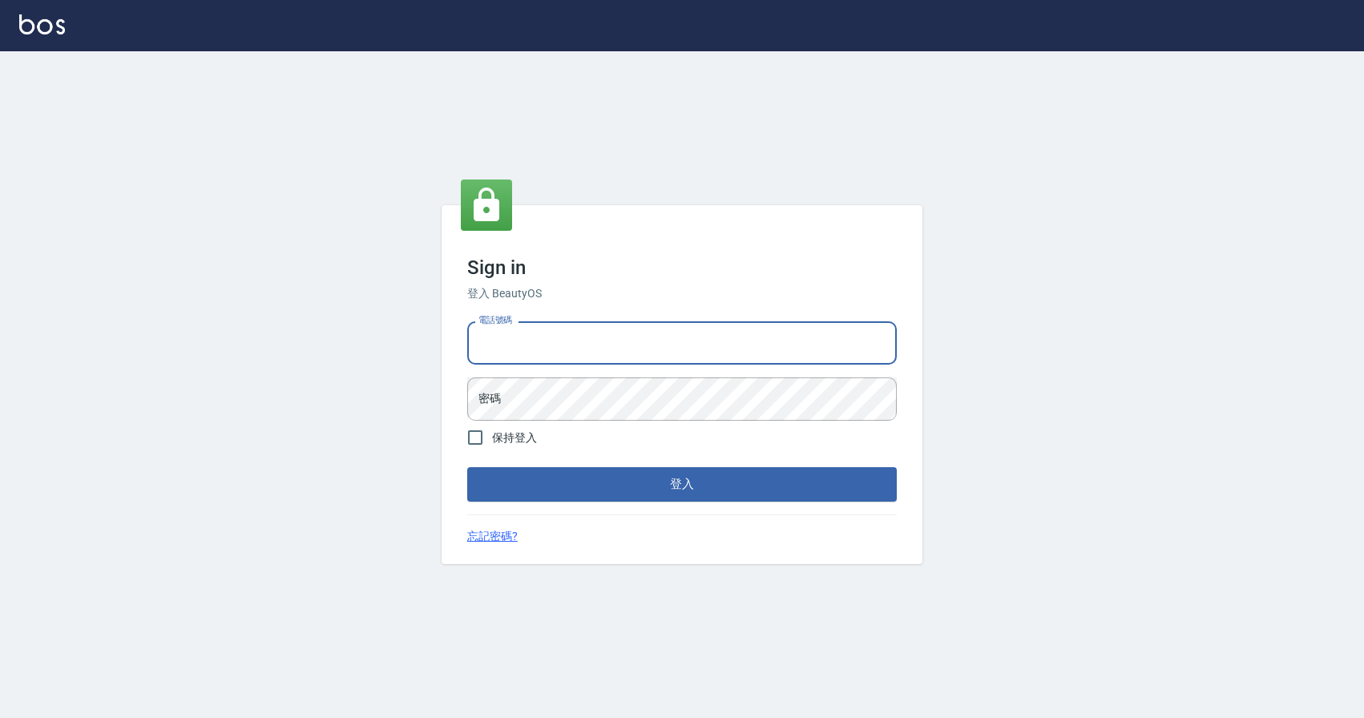
type input "0977380821"
drag, startPoint x: 554, startPoint y: 347, endPoint x: 440, endPoint y: 341, distance: 114.7
click at [440, 341] on div "Sign in 登入 BeautyOS 電話號碼 0977380821 電話號碼 密碼 密碼 保持登入 登入 忘記密碼?" at bounding box center [682, 384] width 1364 height 667
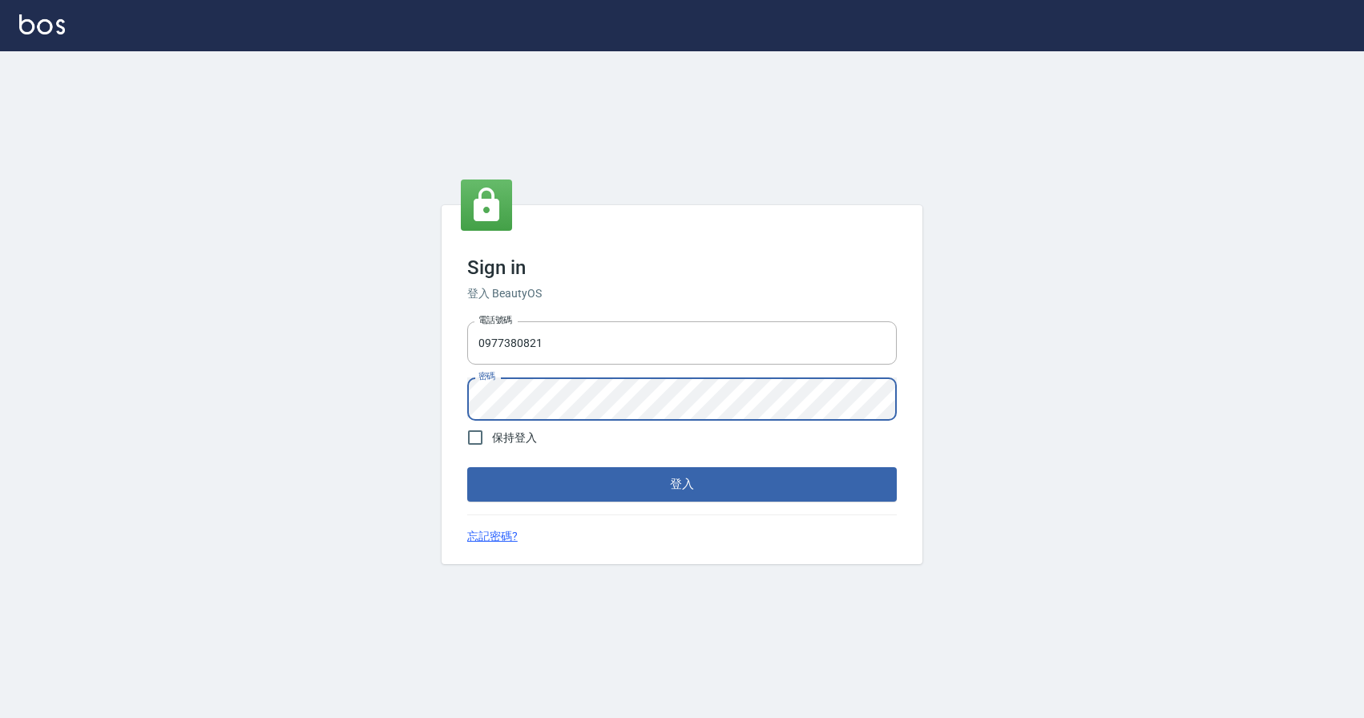
click at [467, 467] on button "登入" at bounding box center [681, 484] width 429 height 34
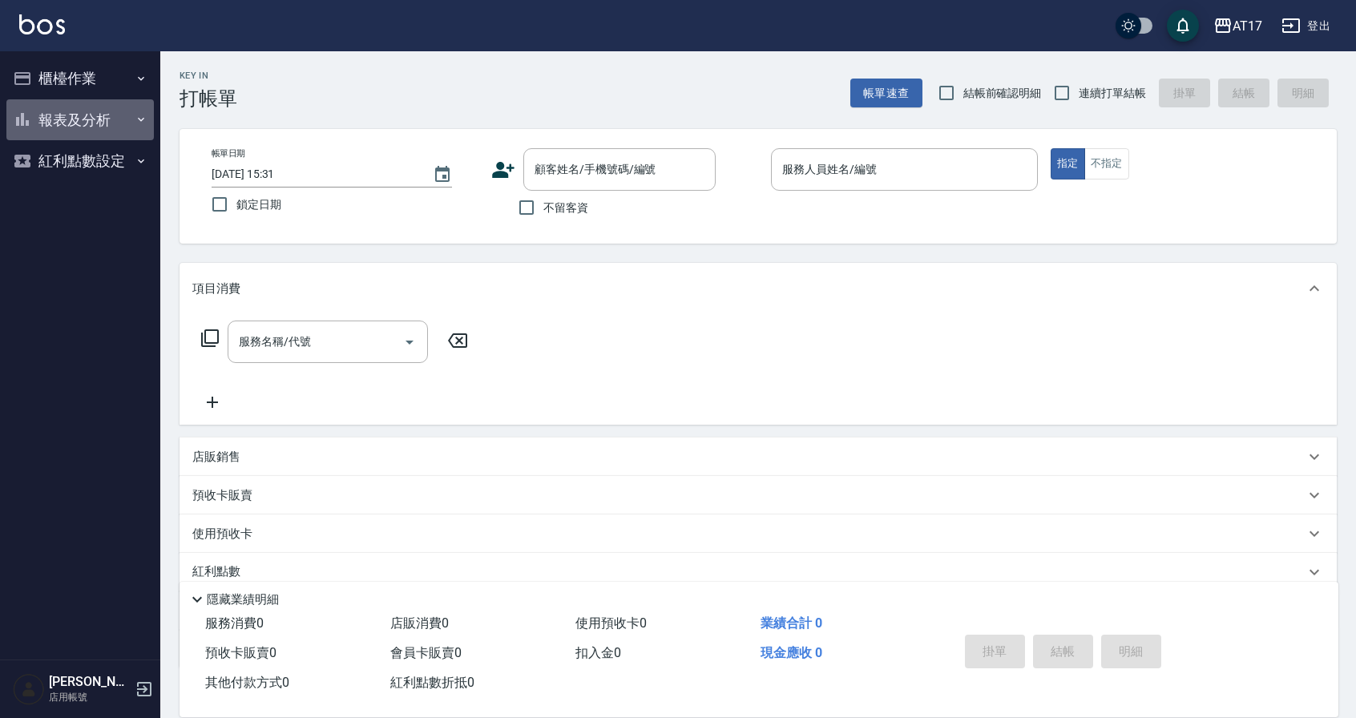
click at [128, 130] on button "報表及分析" at bounding box center [79, 120] width 147 height 42
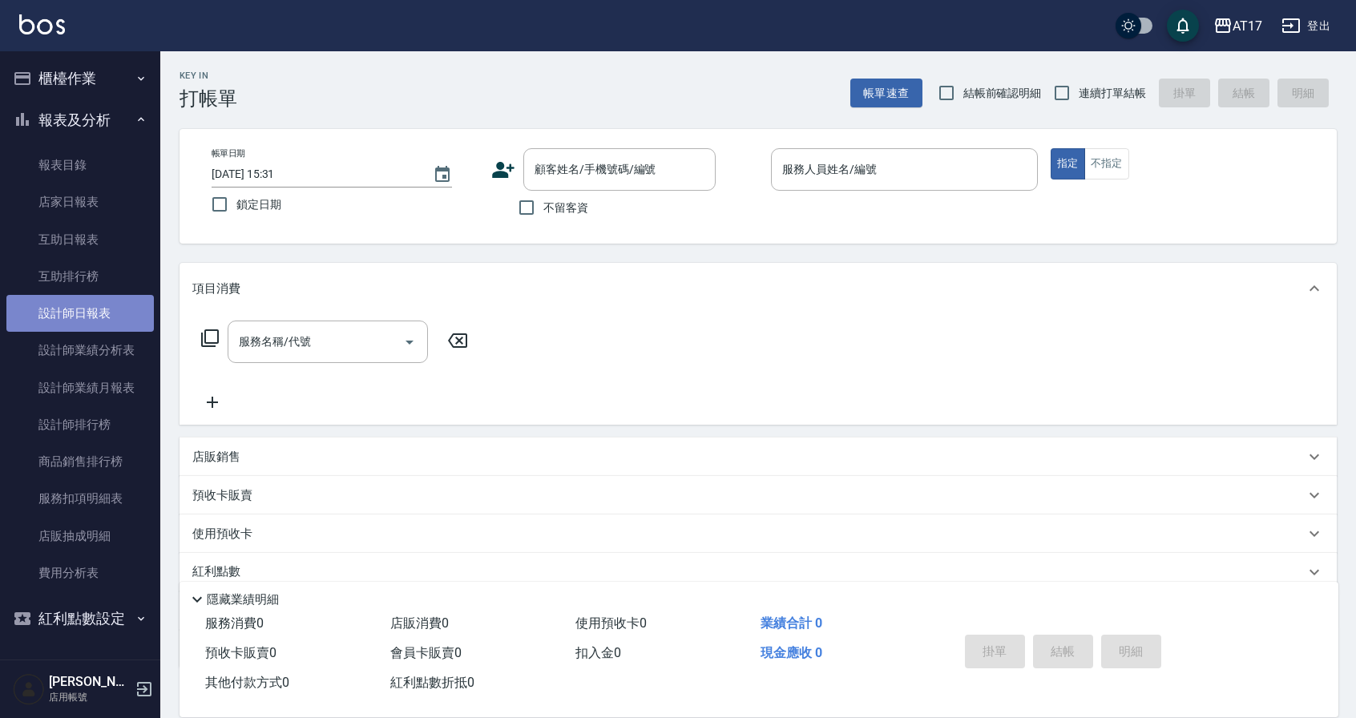
click at [119, 324] on link "設計師日報表" at bounding box center [79, 313] width 147 height 37
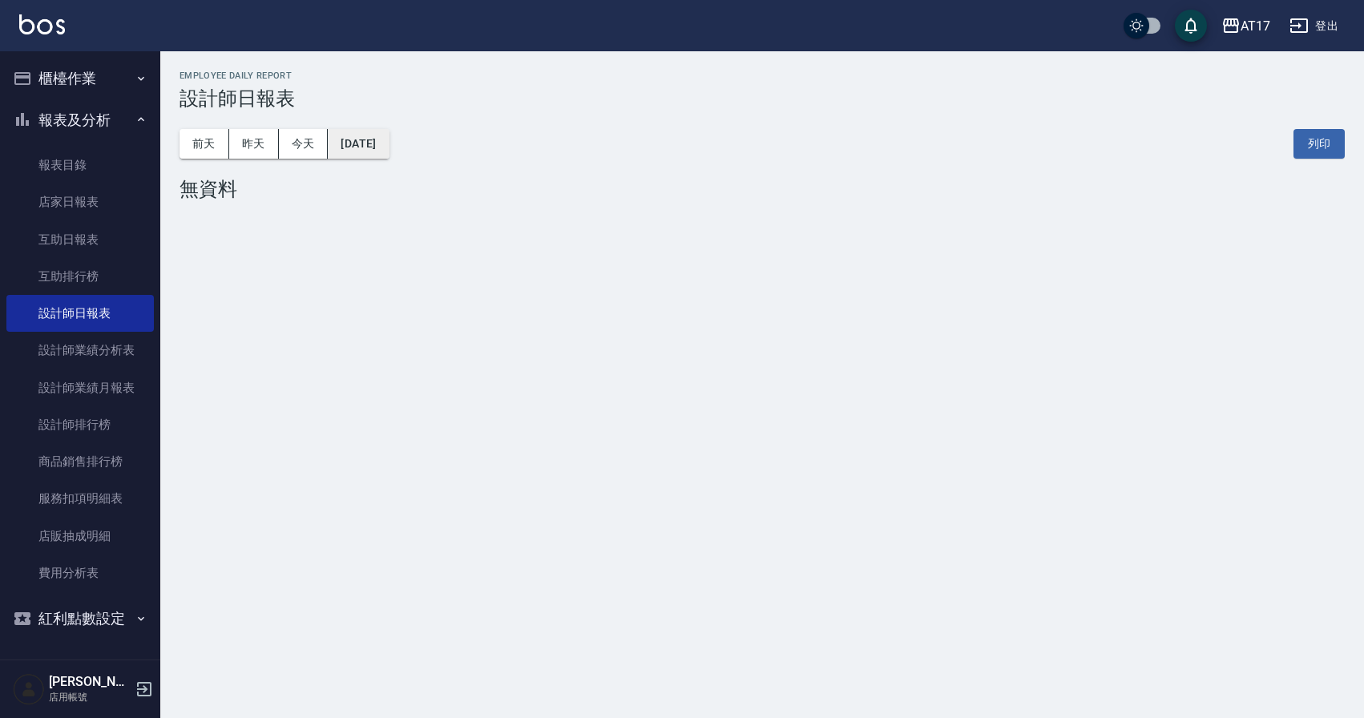
click at [381, 135] on button "[DATE]" at bounding box center [358, 144] width 61 height 30
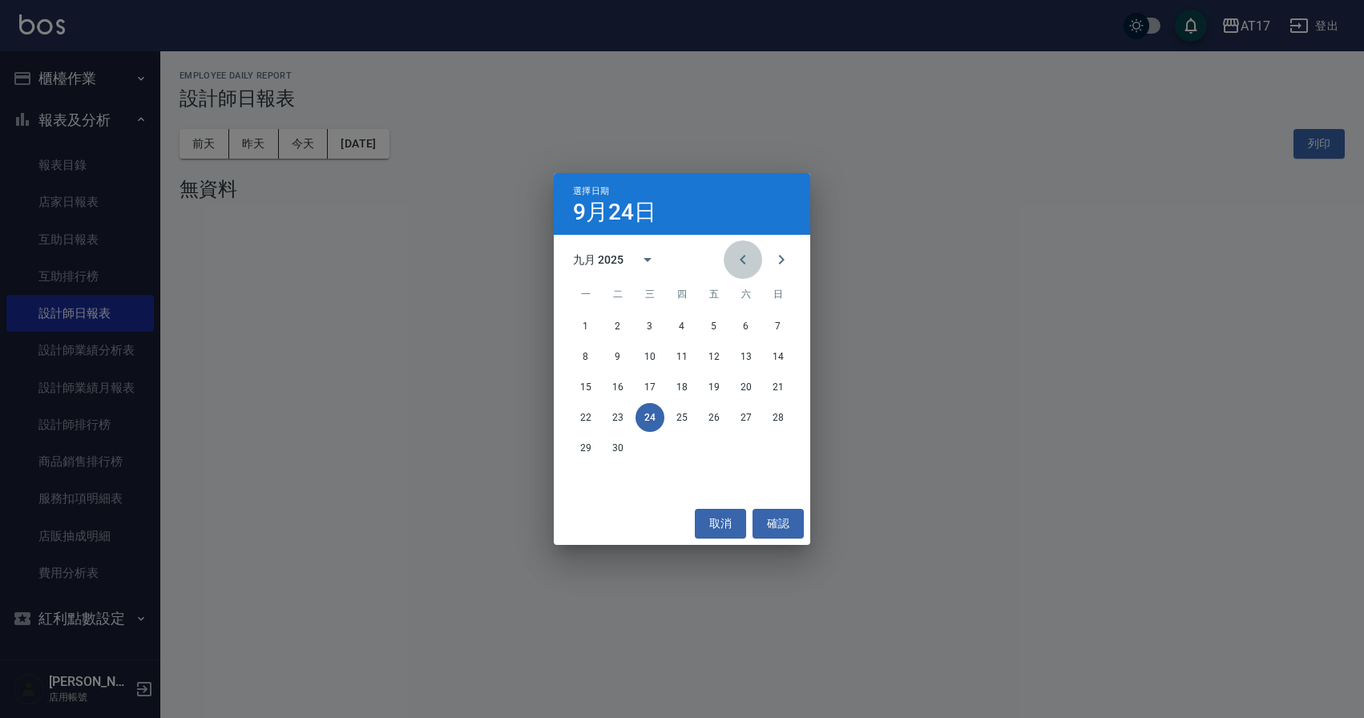
click at [748, 264] on icon "Previous month" at bounding box center [742, 259] width 19 height 19
click at [785, 353] on button "11" at bounding box center [777, 356] width 29 height 29
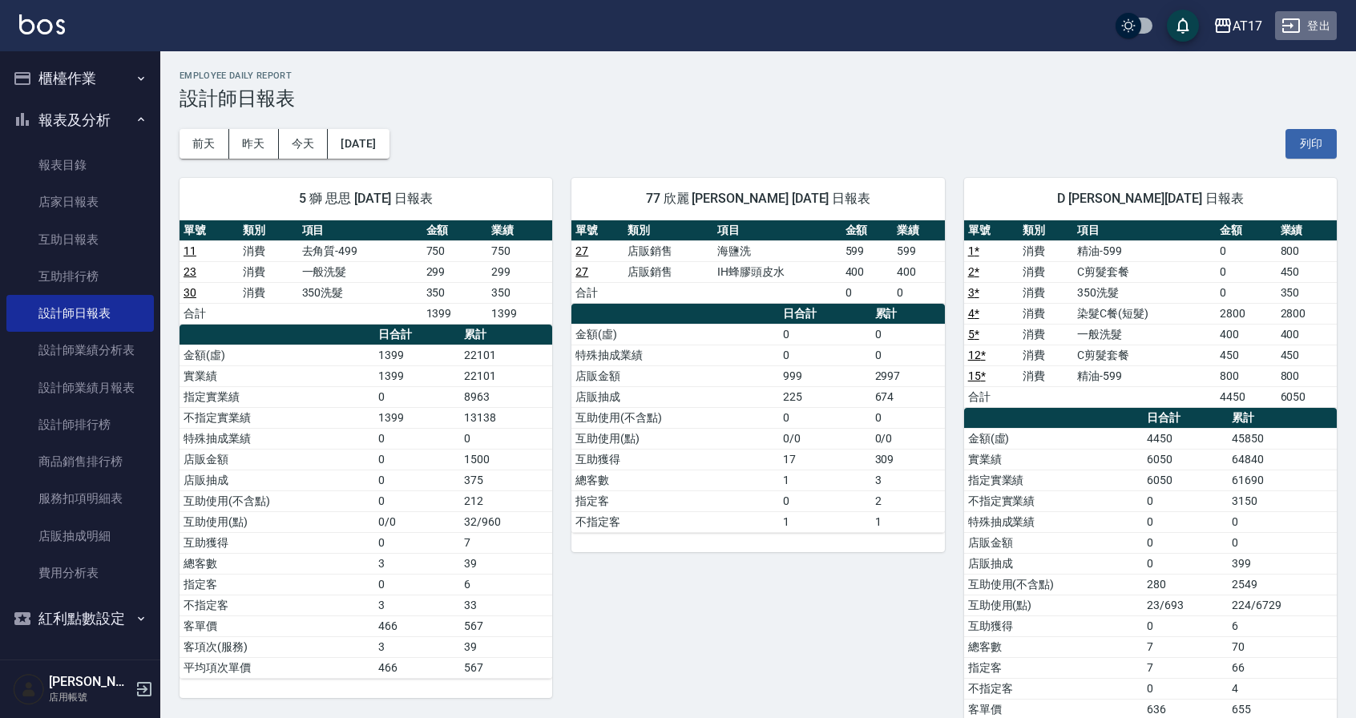
click at [1327, 34] on button "登出" at bounding box center [1306, 26] width 62 height 30
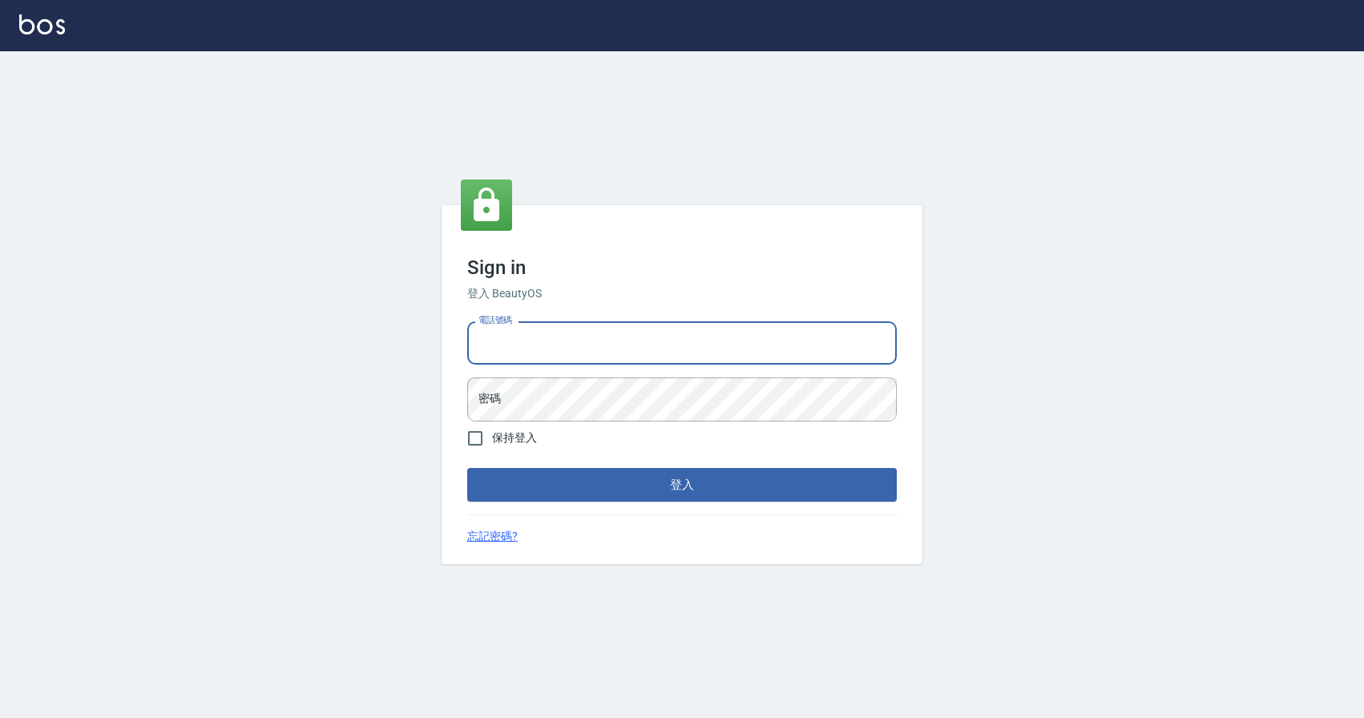
click at [609, 341] on input "電話號碼" at bounding box center [681, 342] width 429 height 43
type input "0424526080"
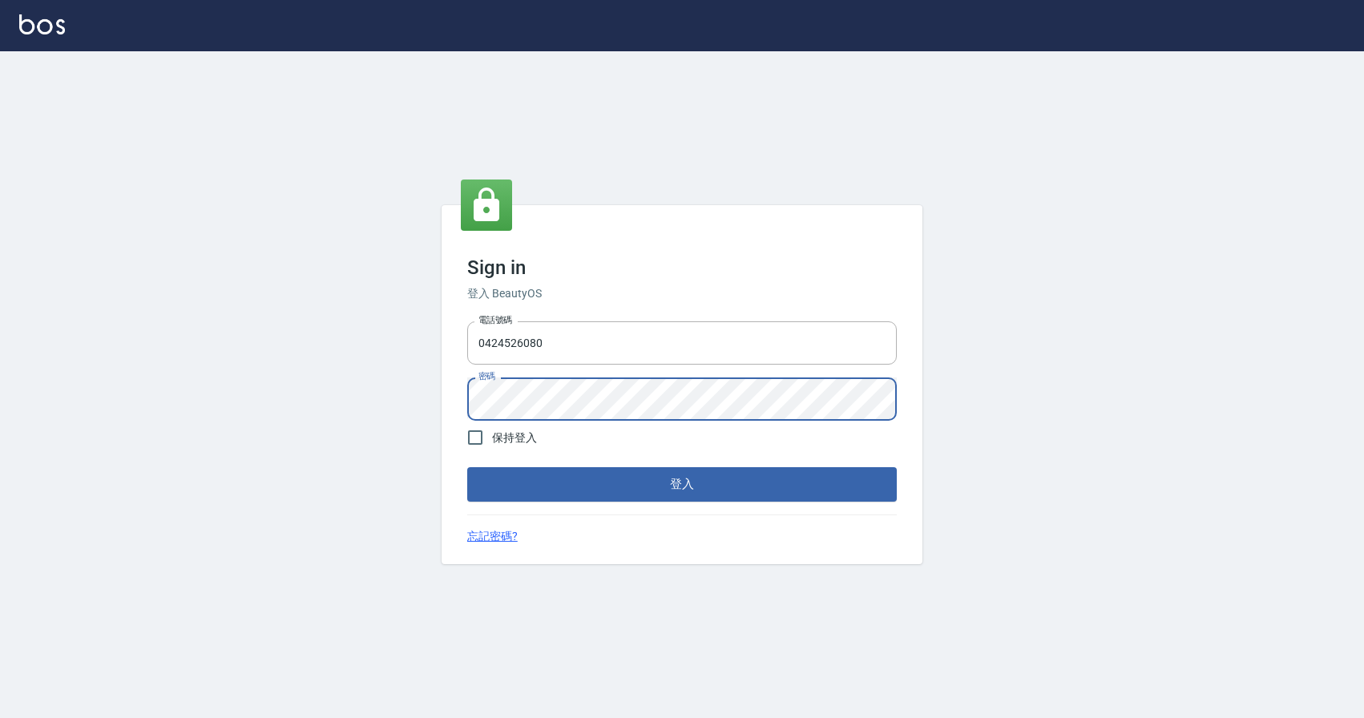
click at [467, 467] on button "登入" at bounding box center [681, 484] width 429 height 34
